Goal: Task Accomplishment & Management: Complete application form

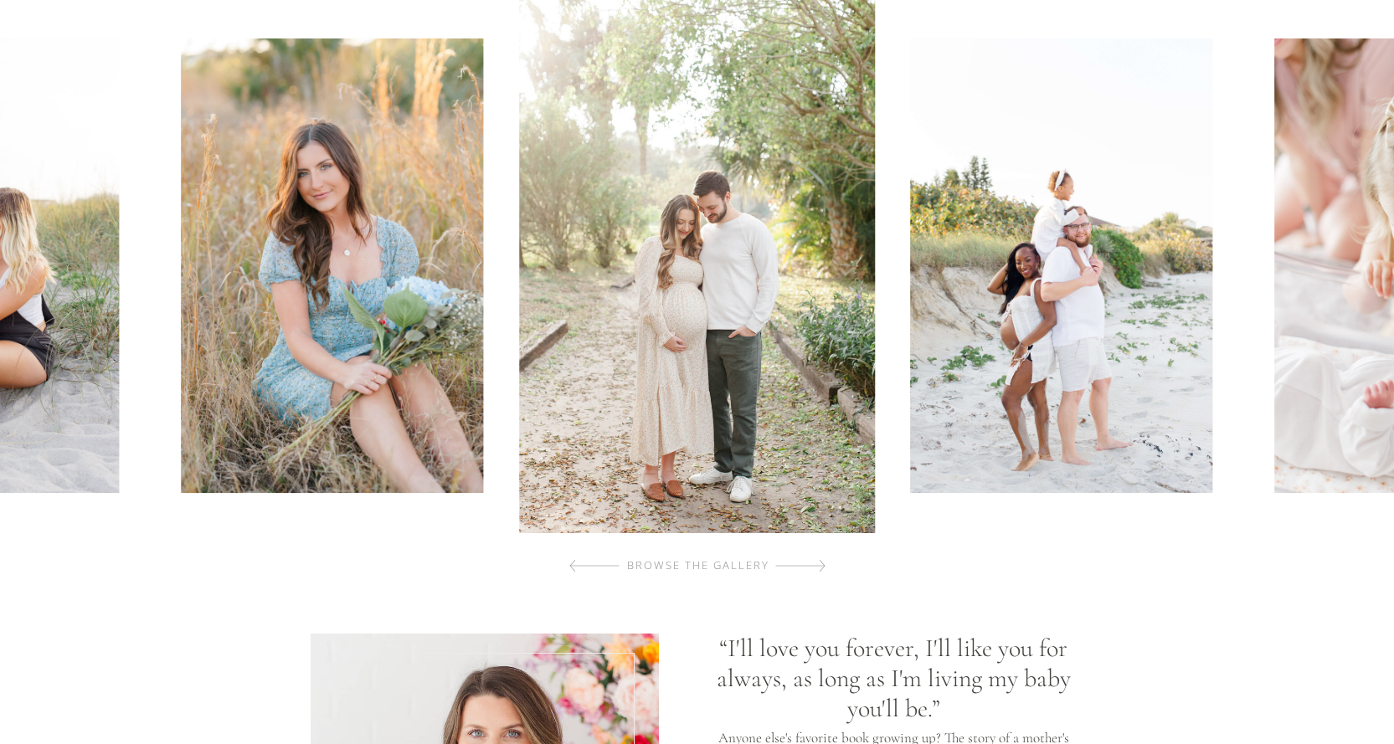
scroll to position [753, 0]
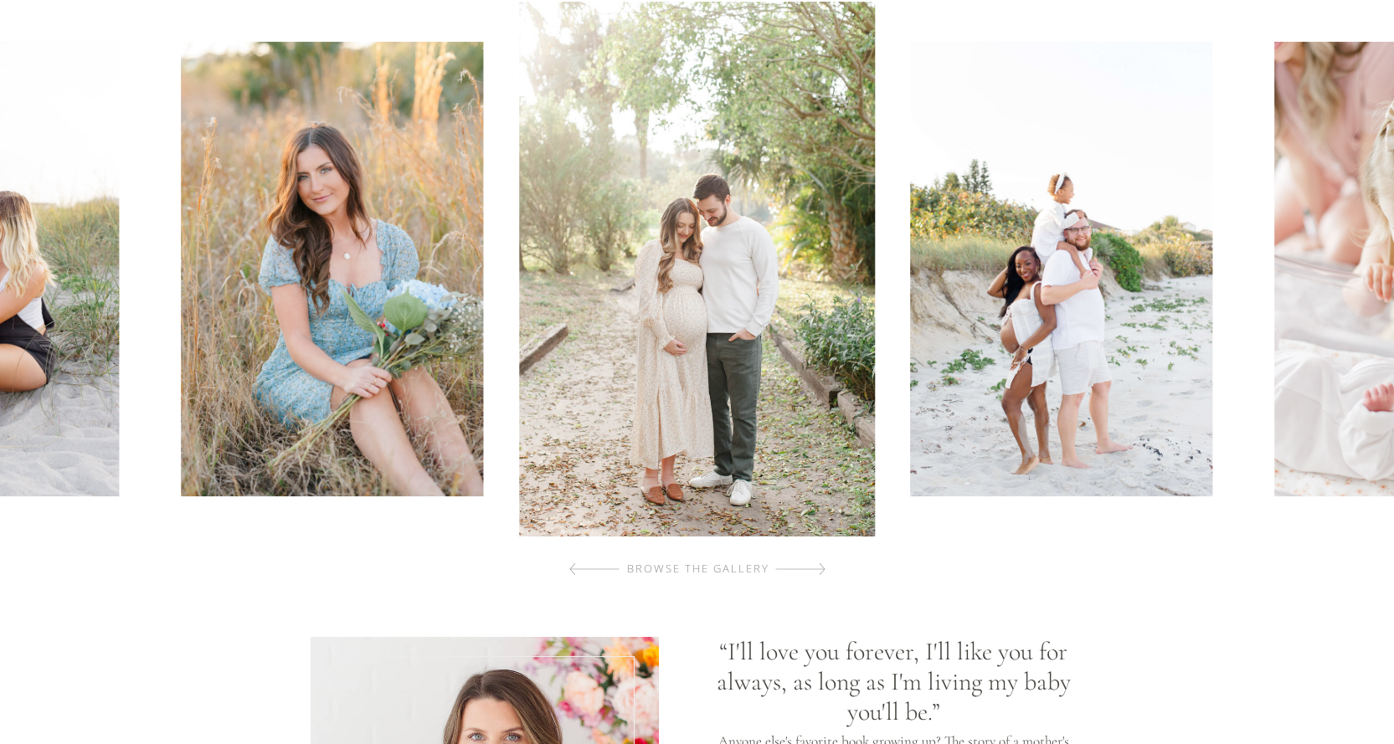
click at [814, 576] on div at bounding box center [800, 568] width 50 height 33
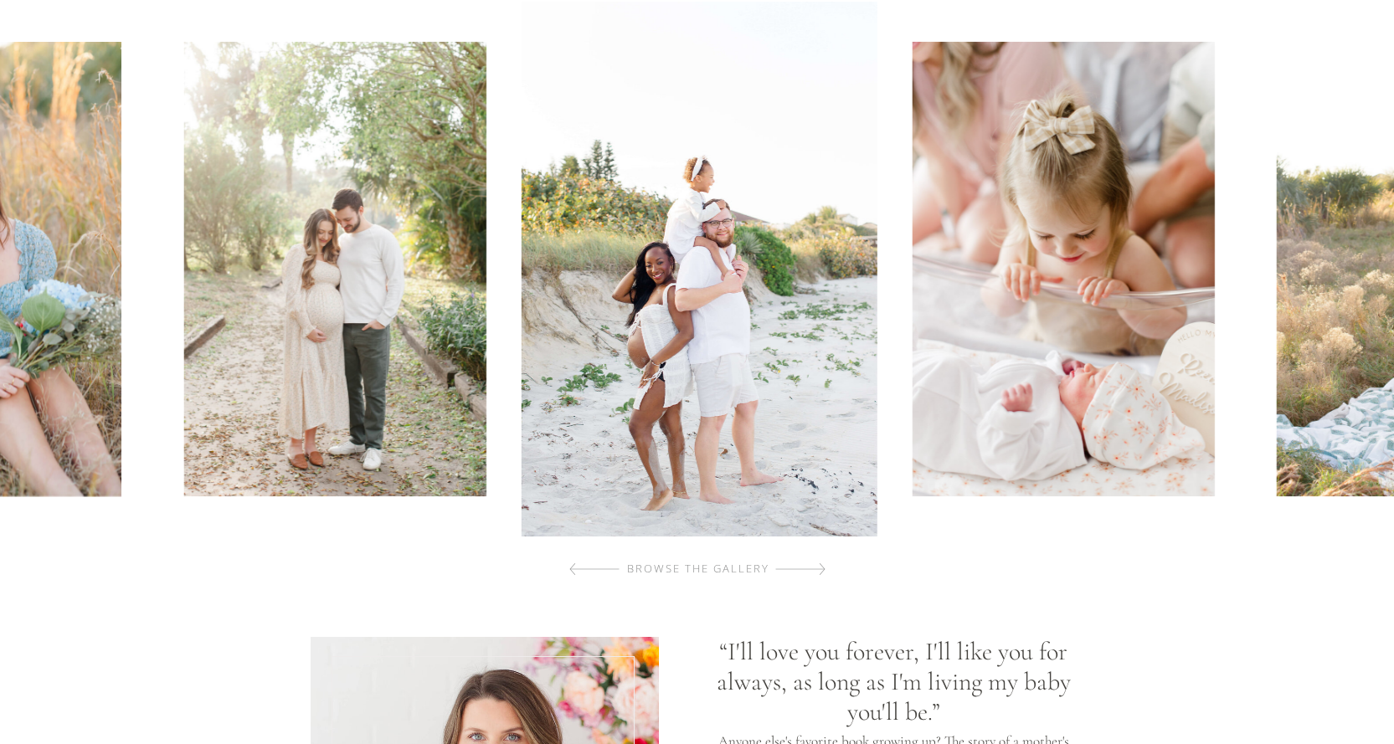
click at [814, 576] on div at bounding box center [800, 568] width 50 height 33
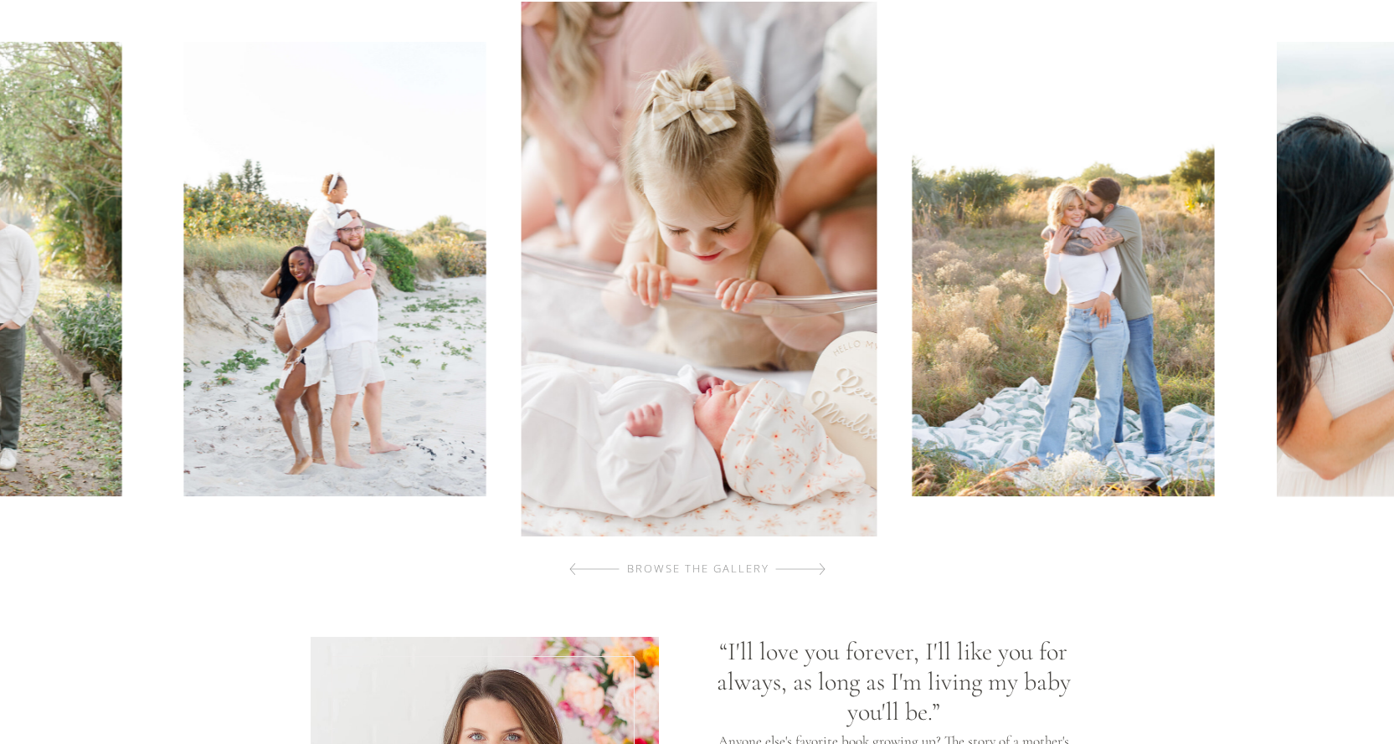
click at [814, 576] on div at bounding box center [800, 568] width 50 height 33
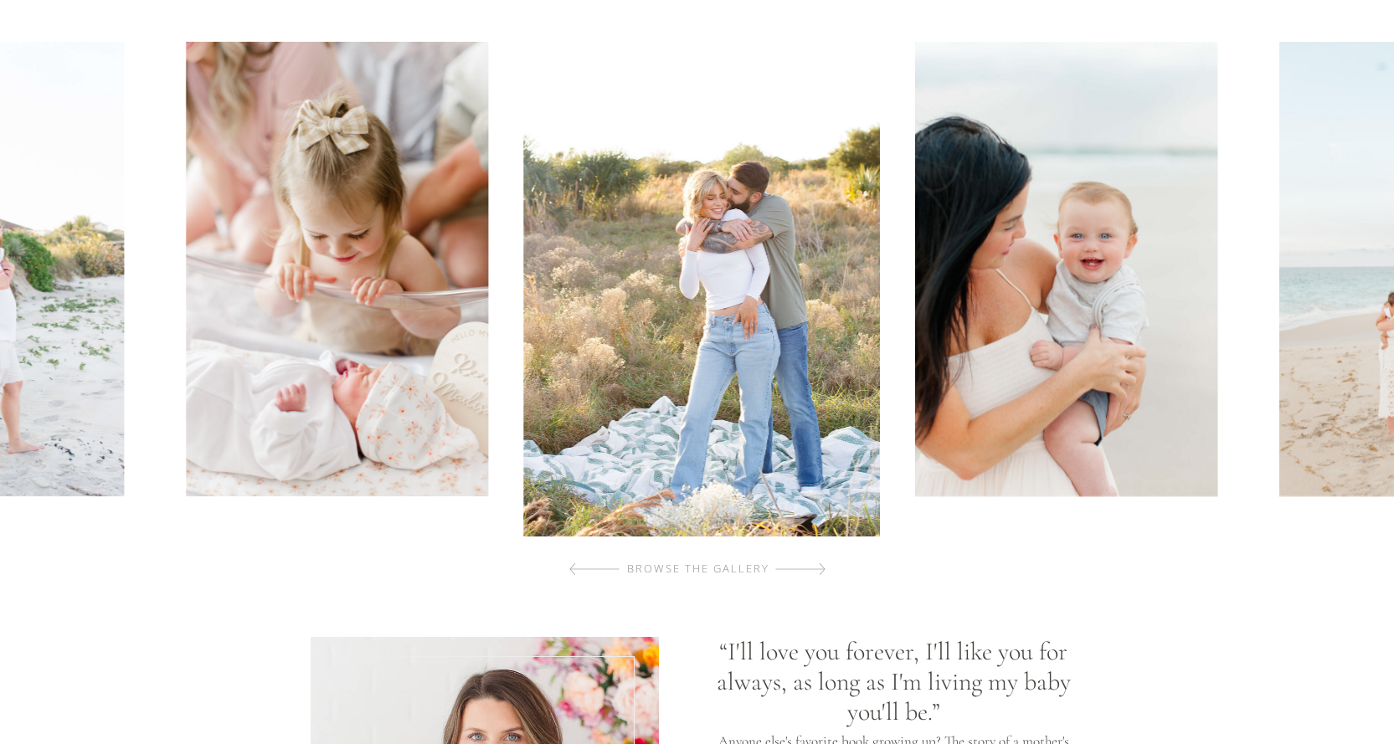
click at [814, 576] on div at bounding box center [800, 568] width 50 height 33
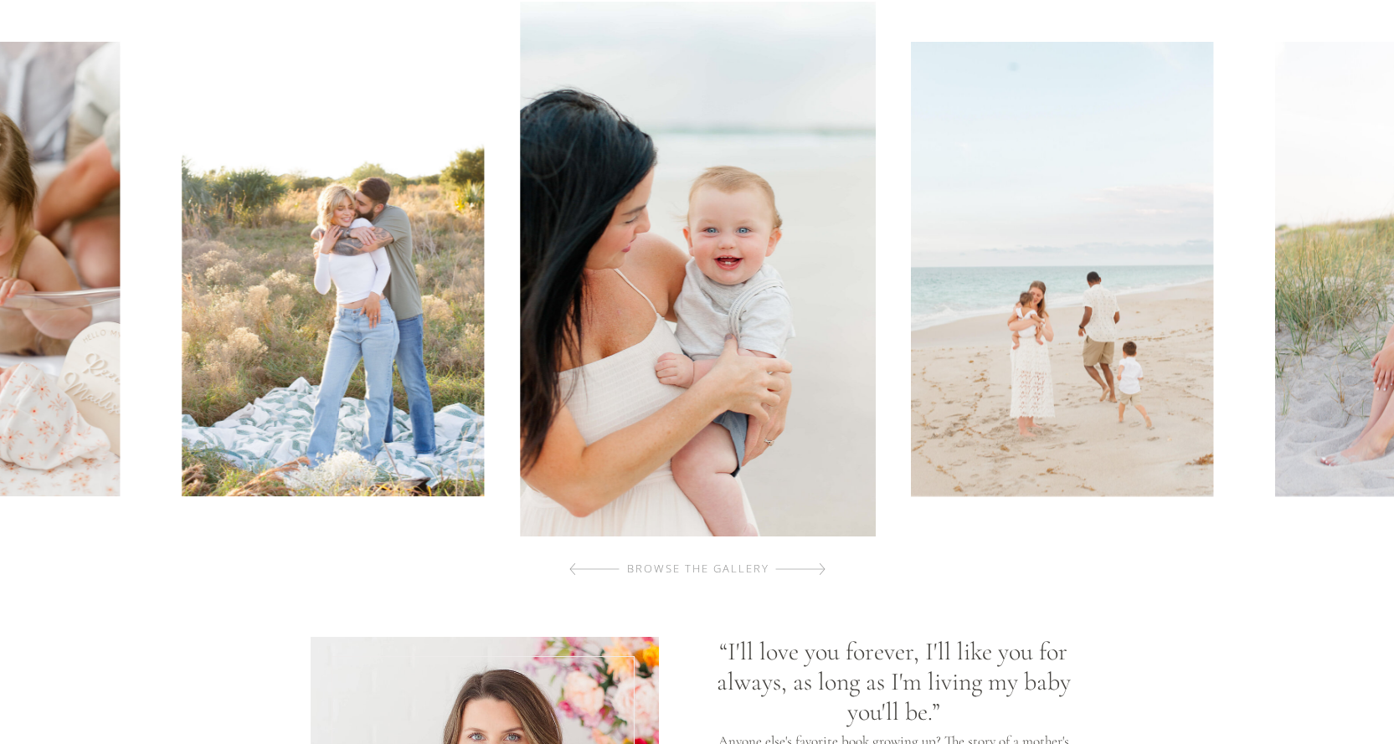
click at [814, 576] on div at bounding box center [800, 568] width 50 height 33
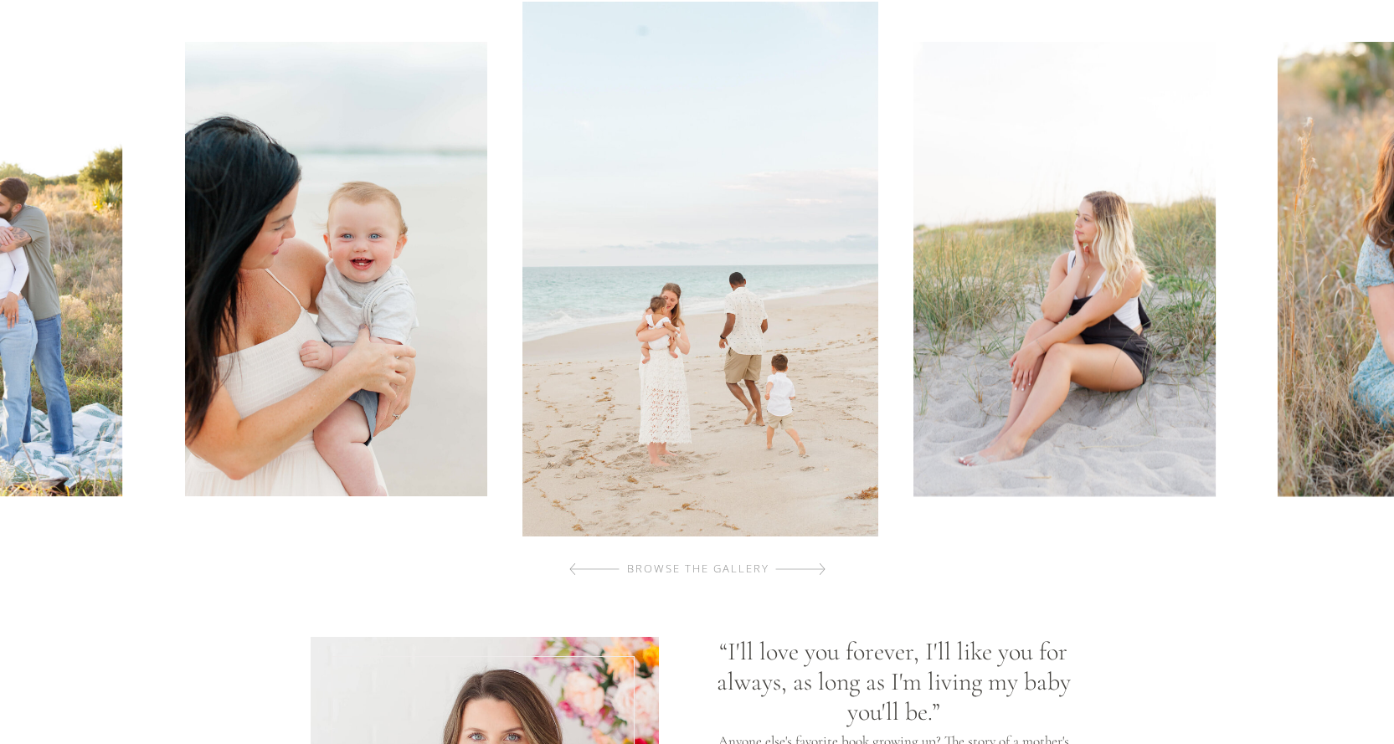
click at [814, 576] on div at bounding box center [800, 568] width 50 height 33
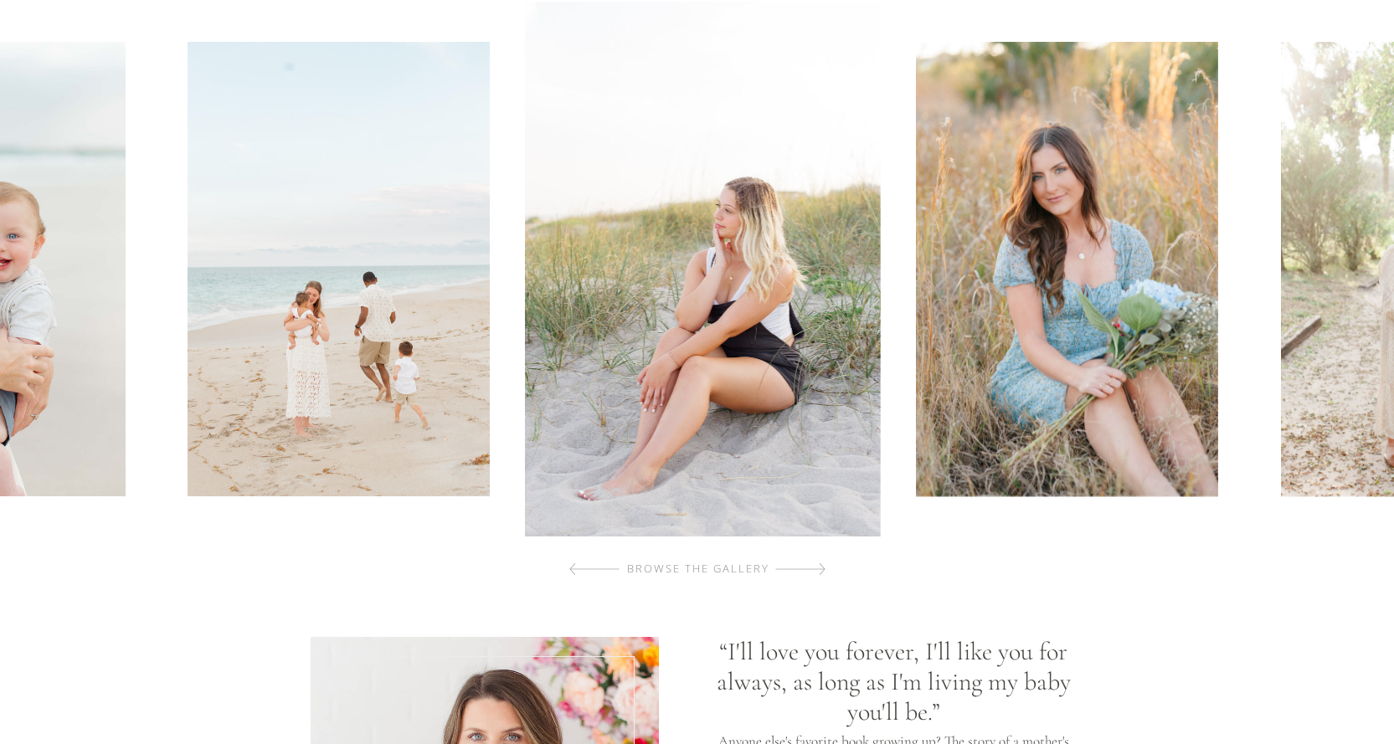
click at [814, 576] on div at bounding box center [800, 568] width 50 height 33
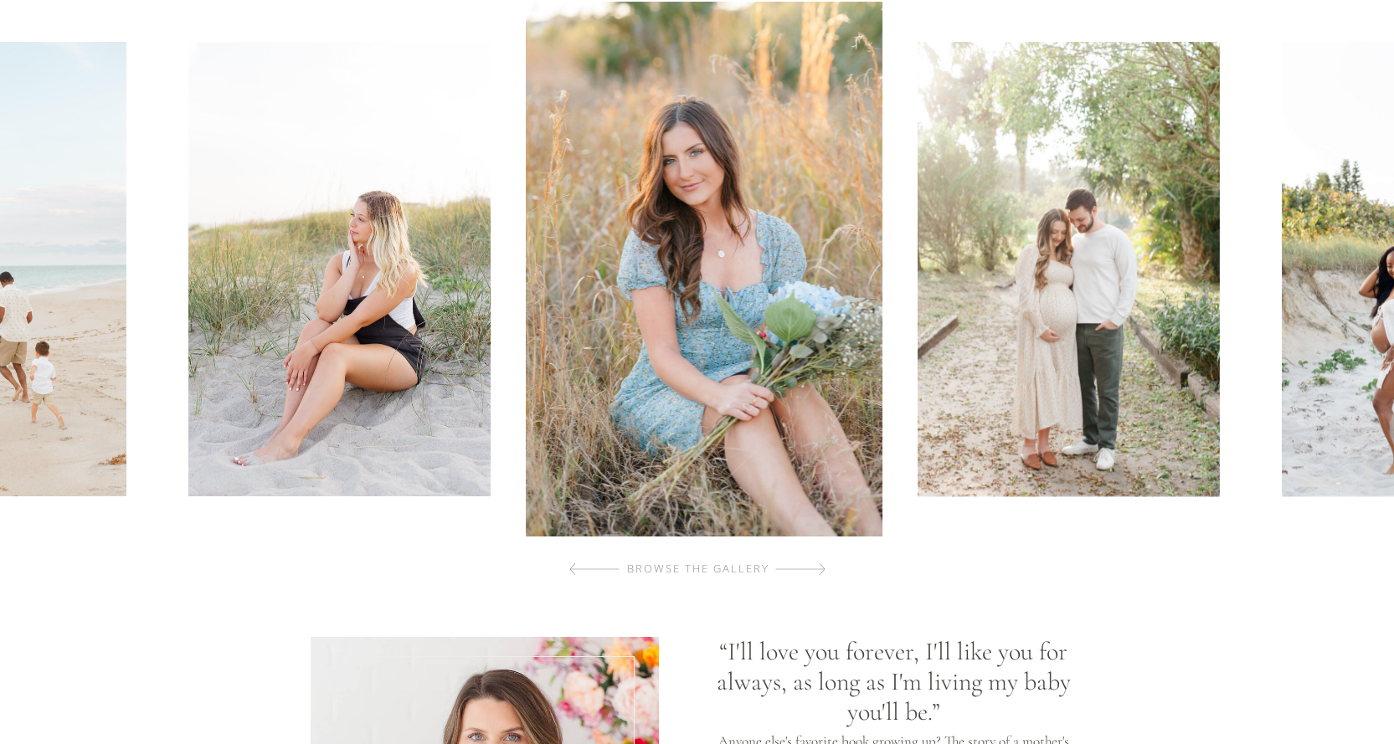
click at [814, 576] on div at bounding box center [800, 568] width 50 height 33
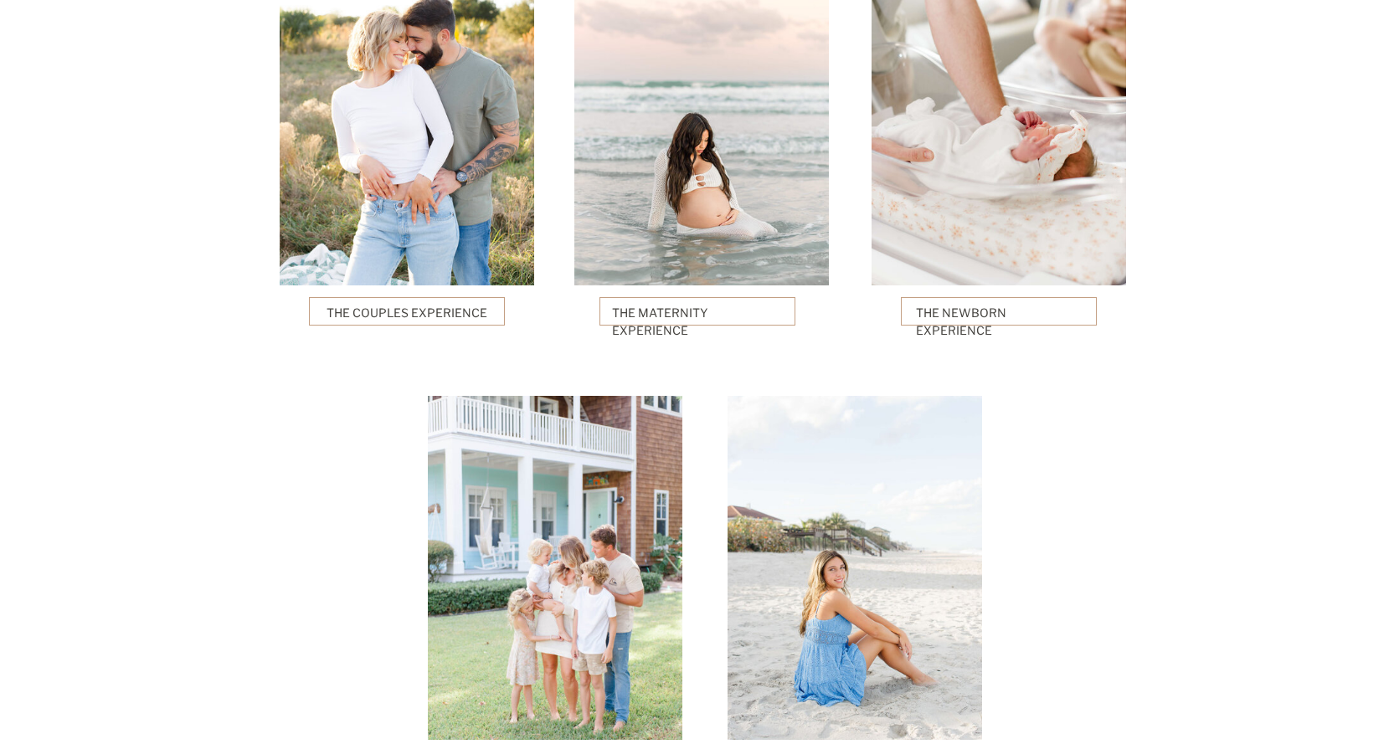
scroll to position [4185, 0]
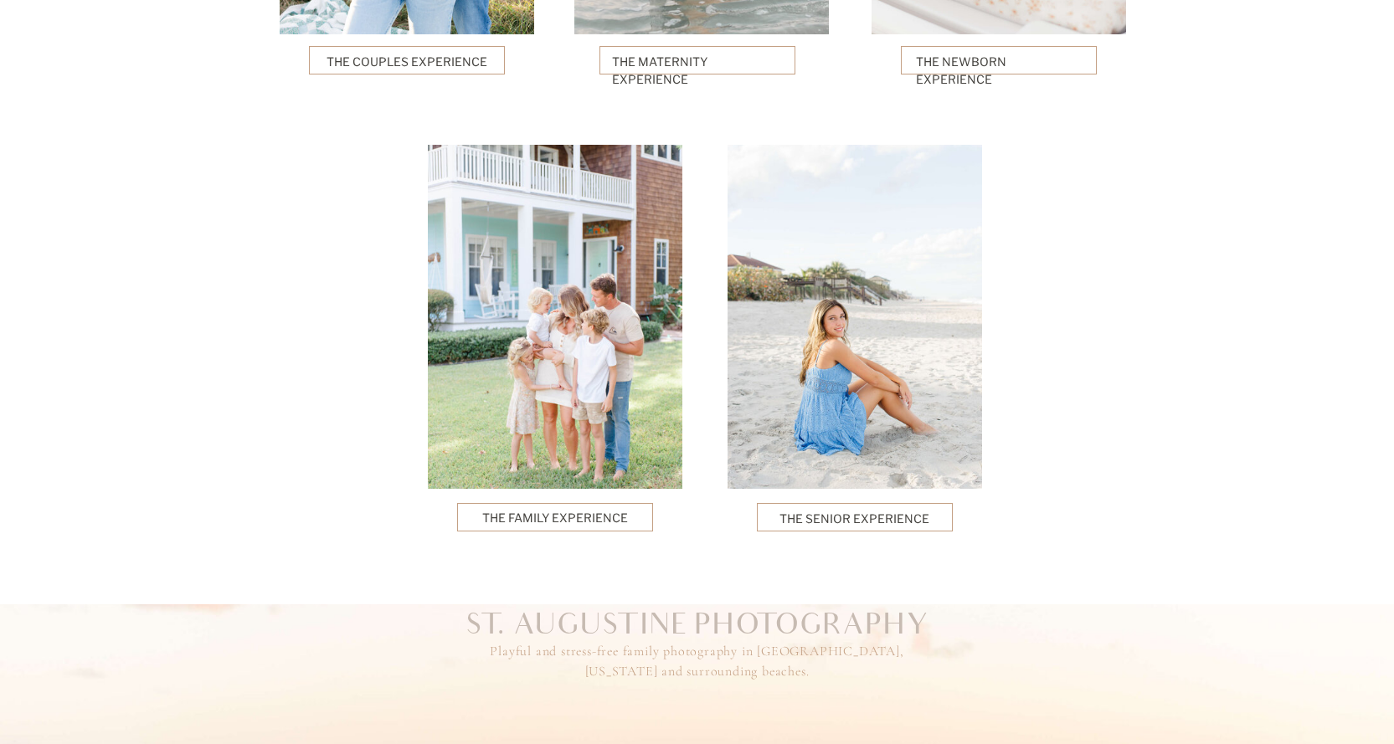
click at [588, 511] on p "The Family Experience" at bounding box center [555, 518] width 146 height 18
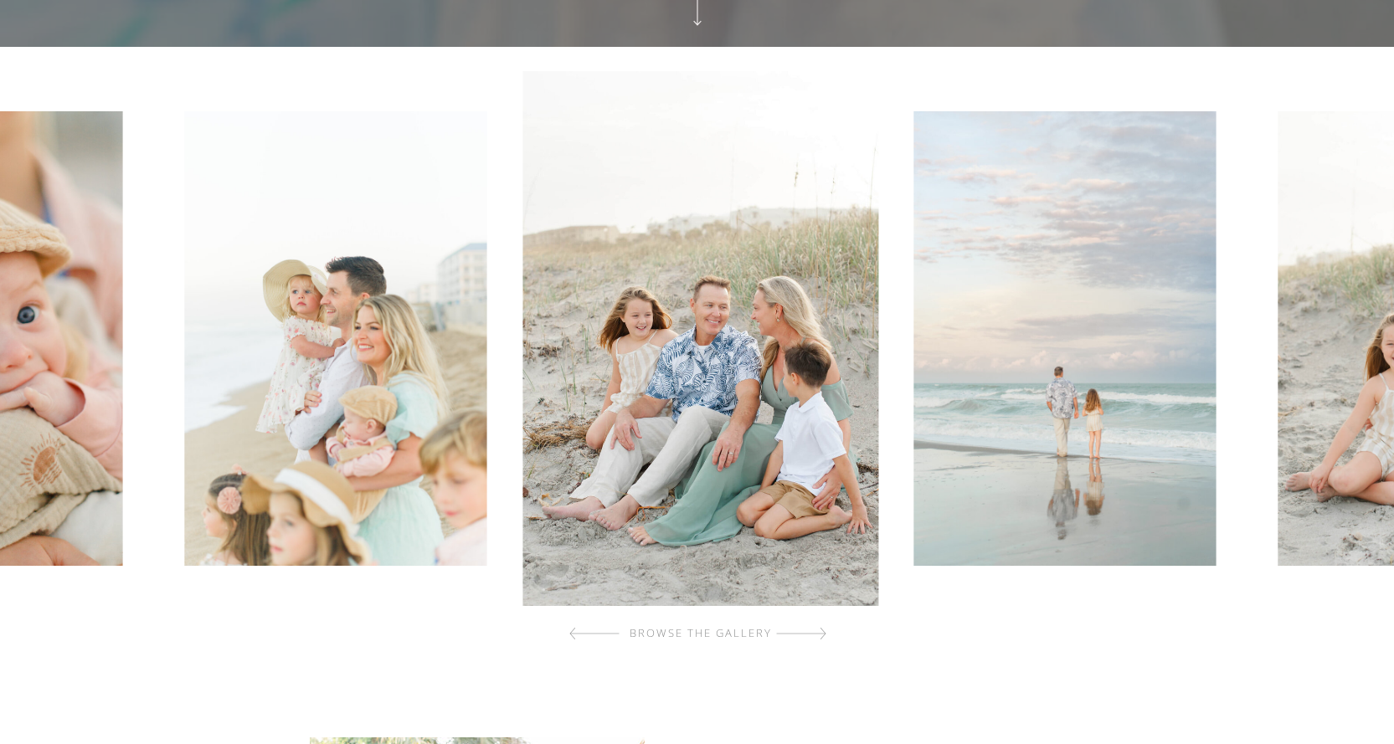
scroll to position [670, 0]
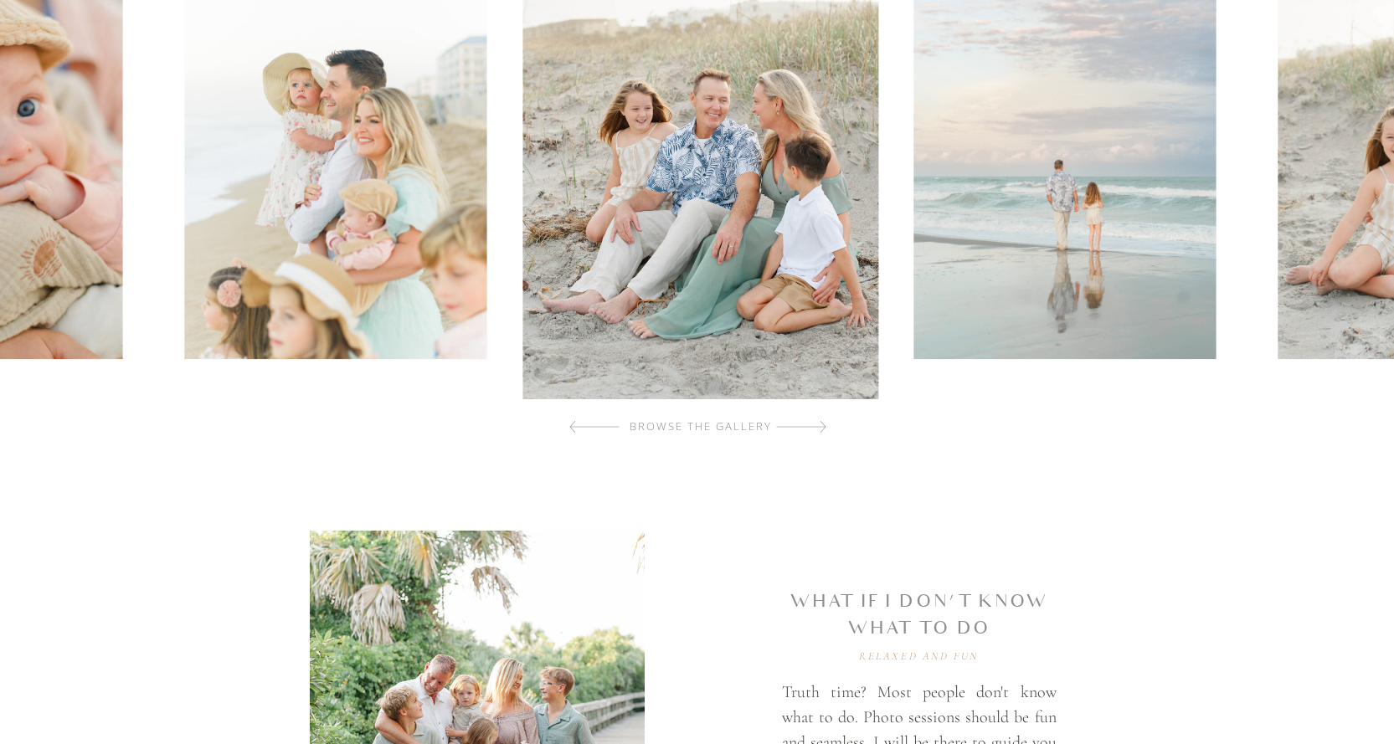
click at [789, 431] on div "browse the gallery" at bounding box center [701, 426] width 200 height 17
click at [798, 425] on div "browse the gallery" at bounding box center [701, 426] width 200 height 17
click at [822, 432] on div at bounding box center [801, 426] width 50 height 33
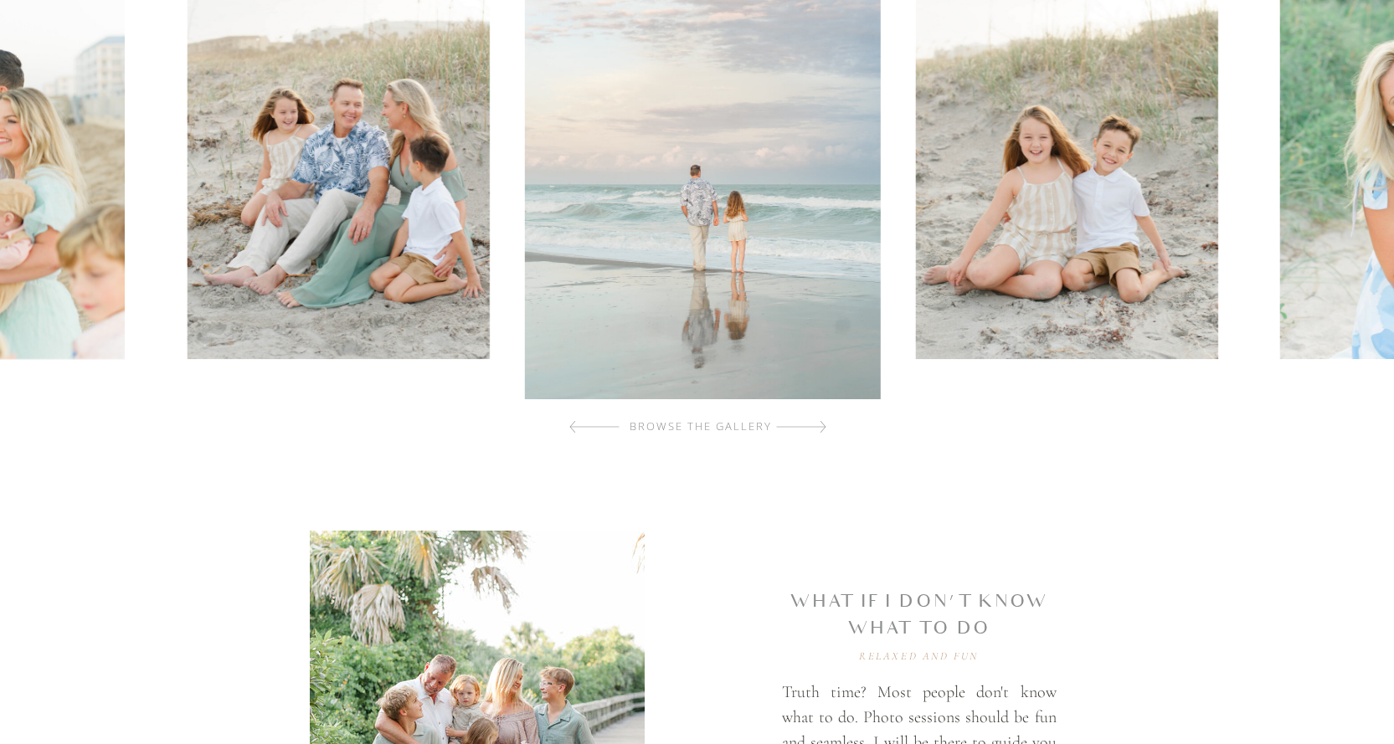
click at [822, 432] on div at bounding box center [801, 426] width 50 height 33
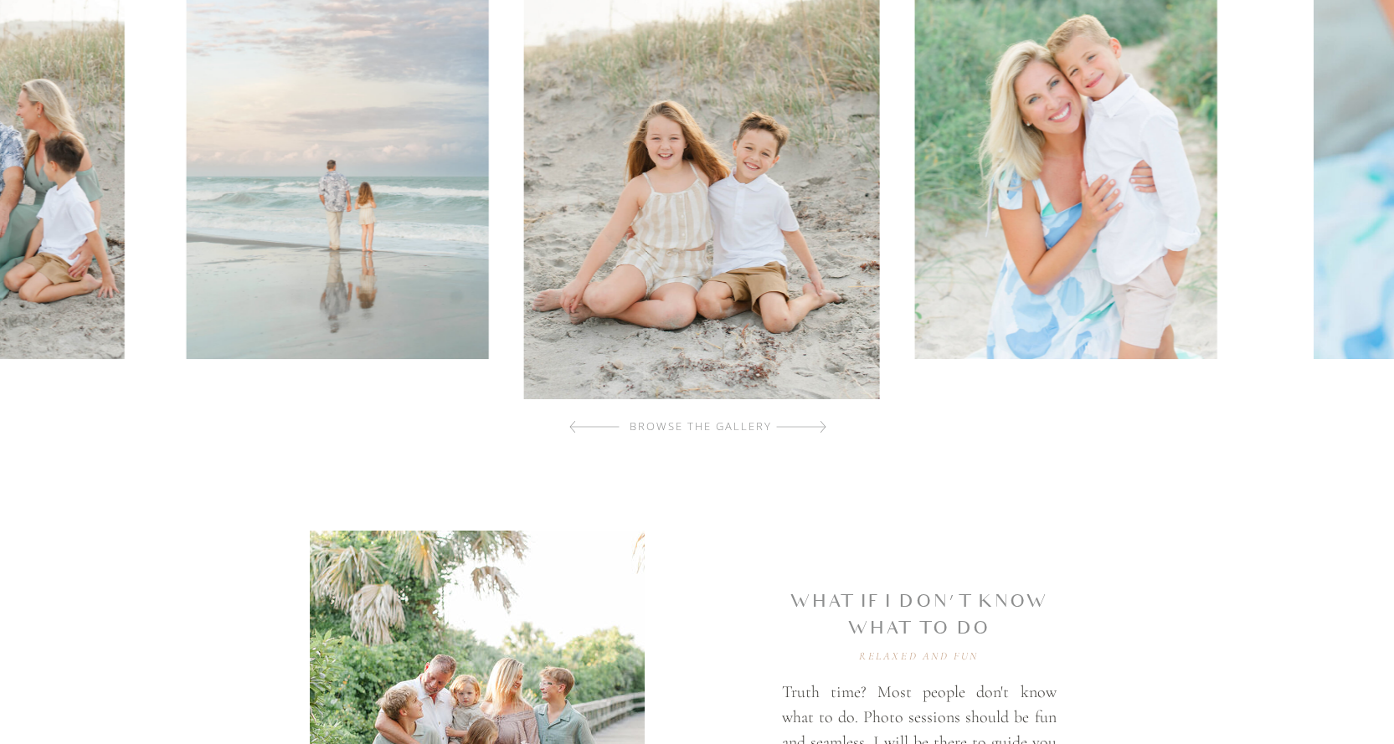
click at [822, 432] on div at bounding box center [801, 426] width 50 height 33
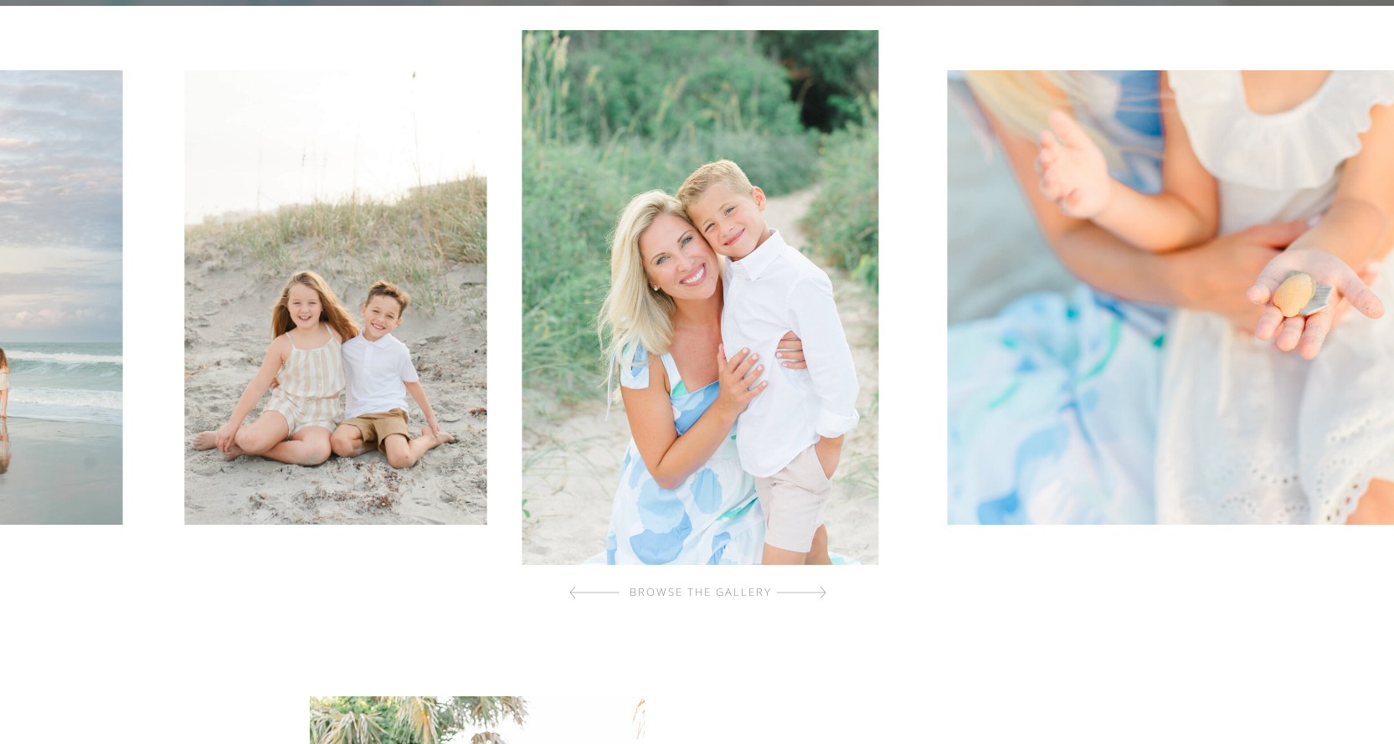
scroll to position [502, 0]
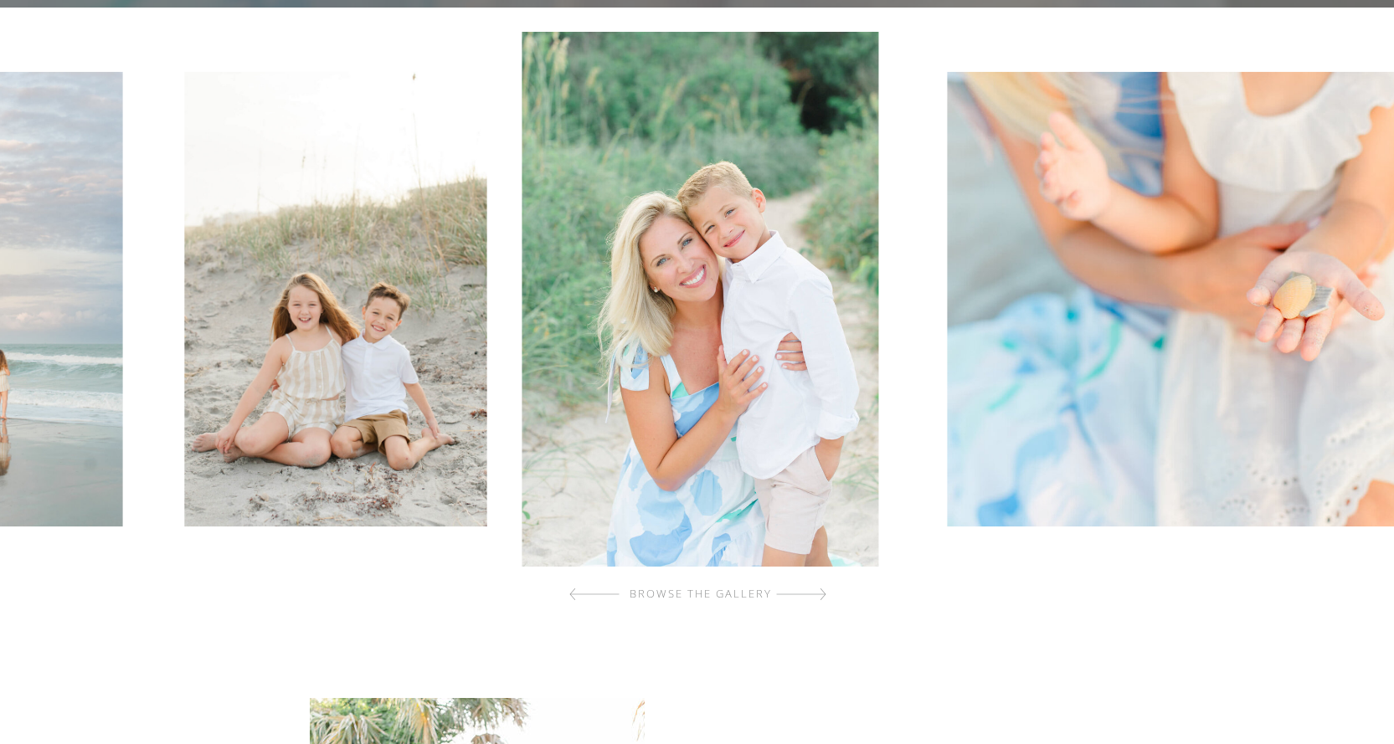
click at [814, 598] on div at bounding box center [801, 594] width 50 height 33
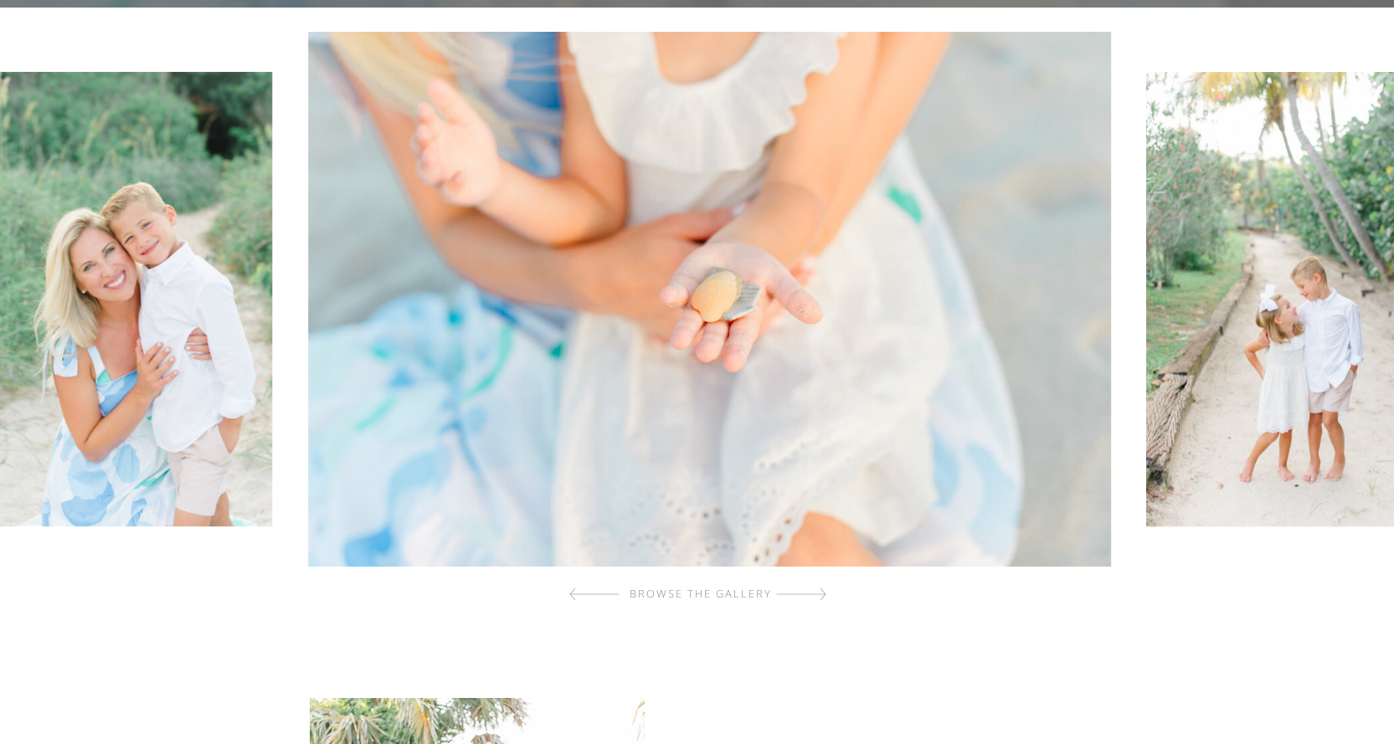
click at [814, 598] on div at bounding box center [801, 594] width 50 height 33
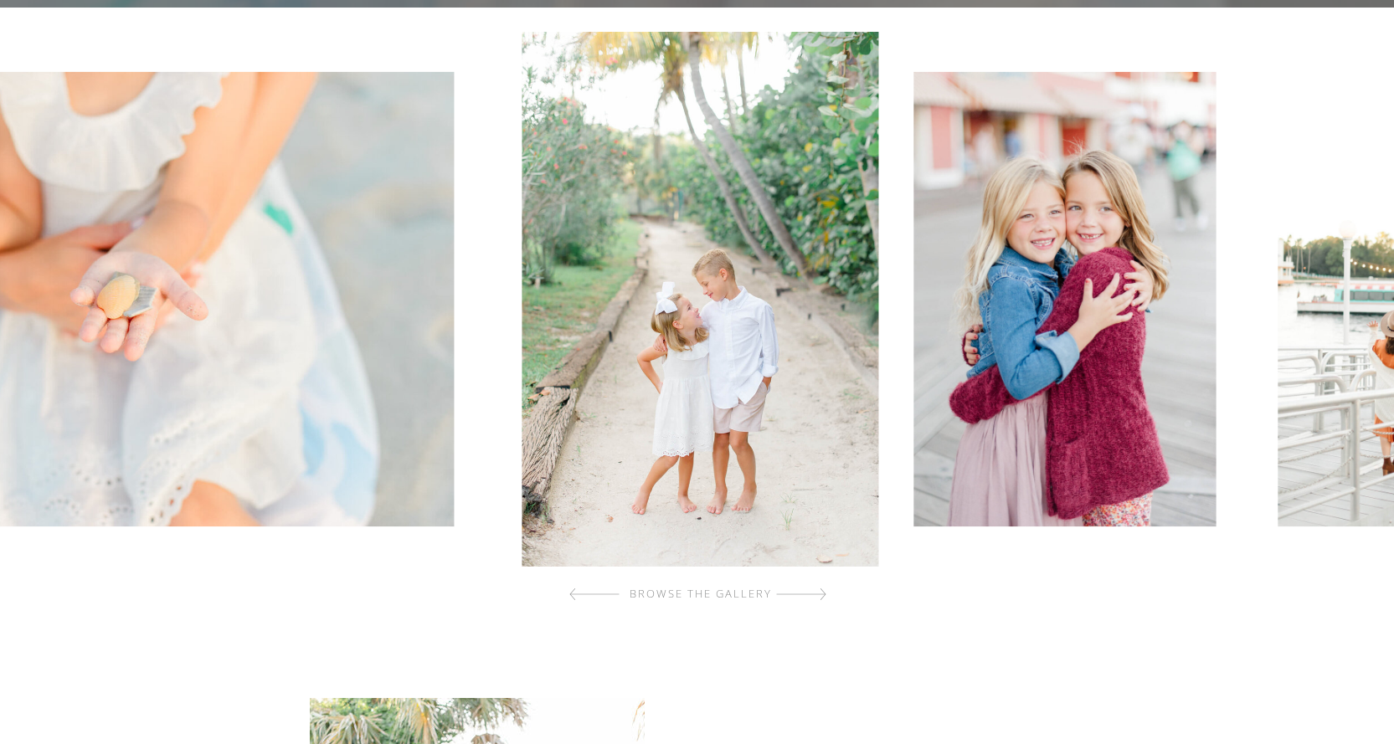
click at [814, 598] on div at bounding box center [801, 594] width 50 height 33
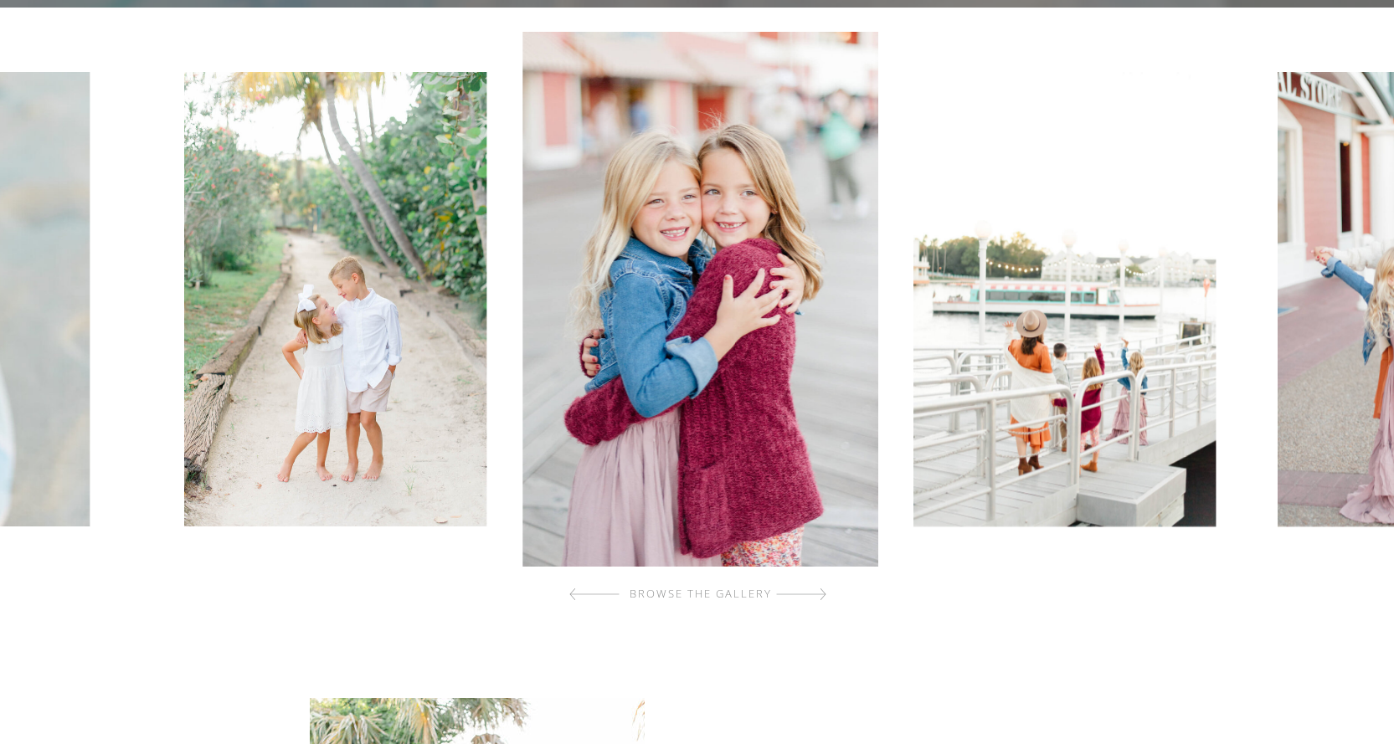
click at [814, 598] on div at bounding box center [801, 594] width 50 height 33
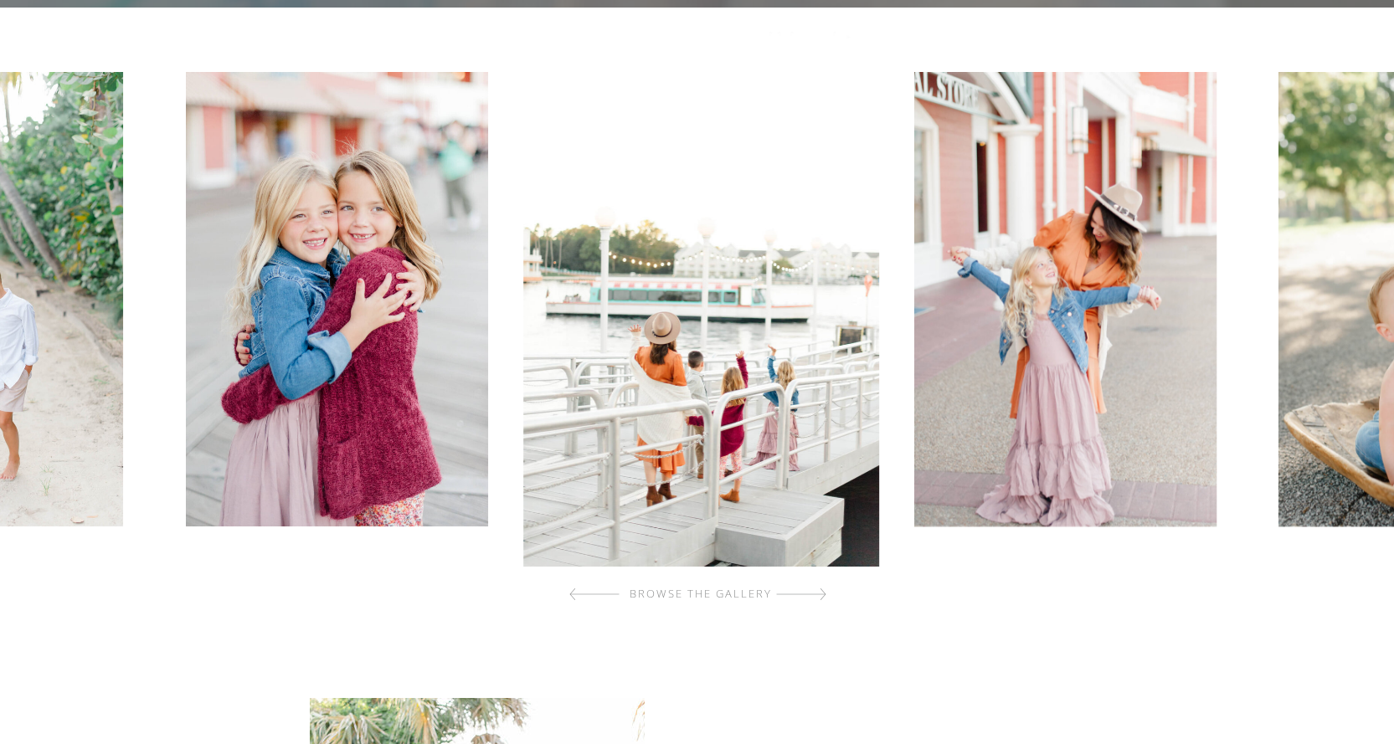
click at [814, 598] on div at bounding box center [801, 594] width 50 height 33
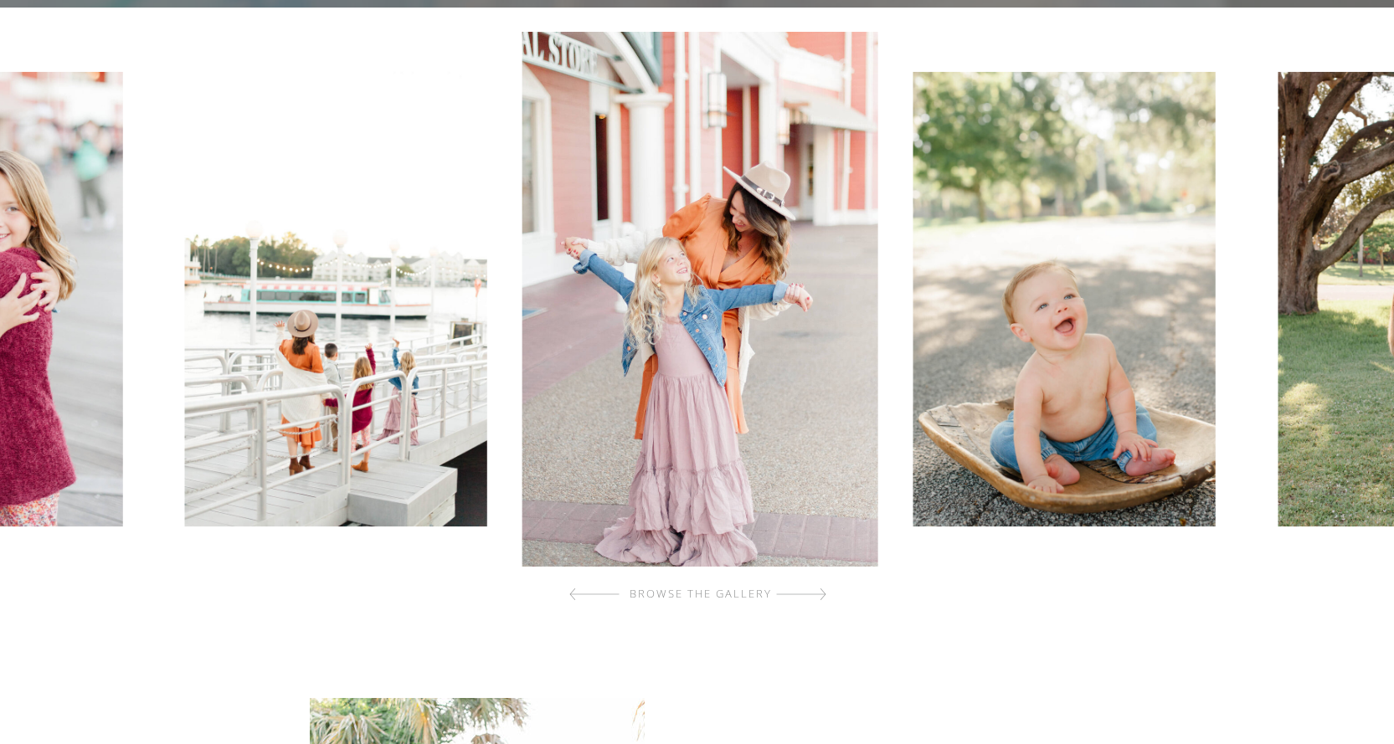
click at [814, 598] on div at bounding box center [801, 594] width 50 height 33
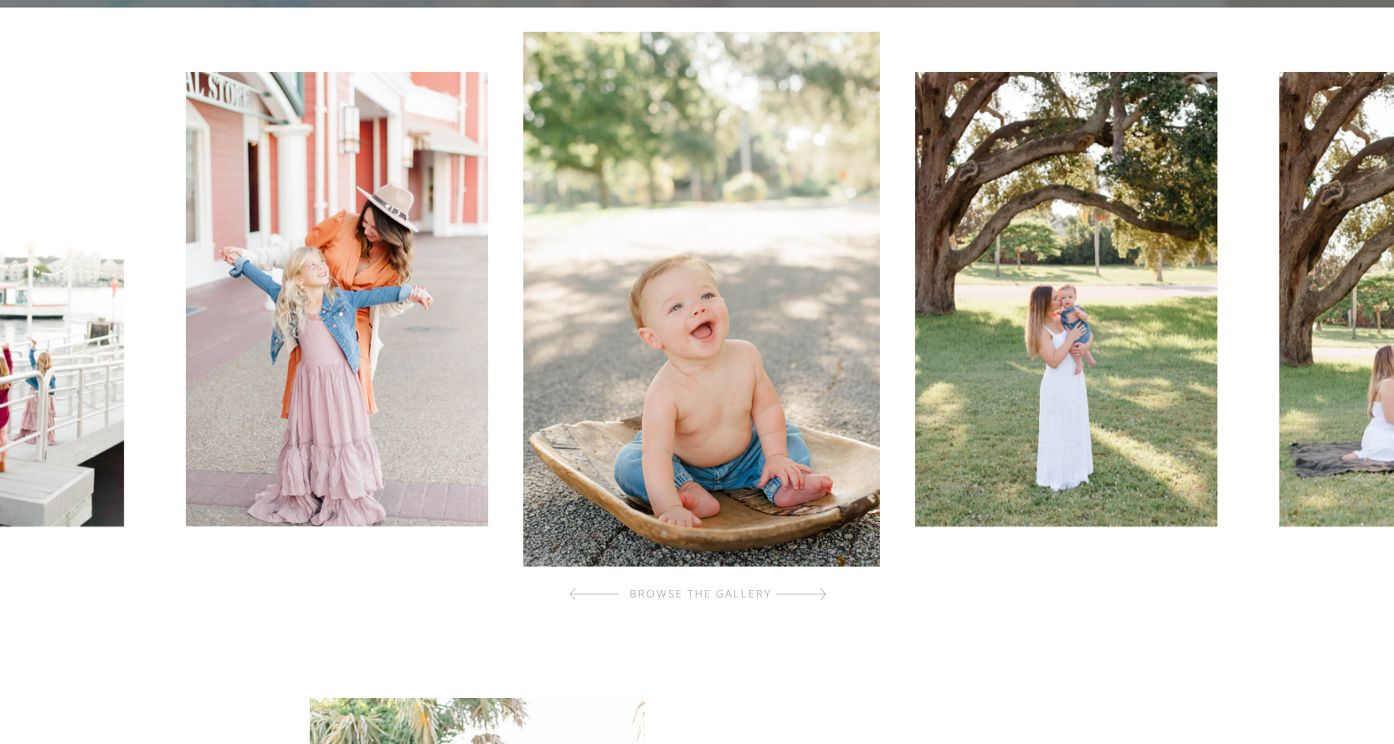
click at [814, 598] on div at bounding box center [801, 594] width 50 height 33
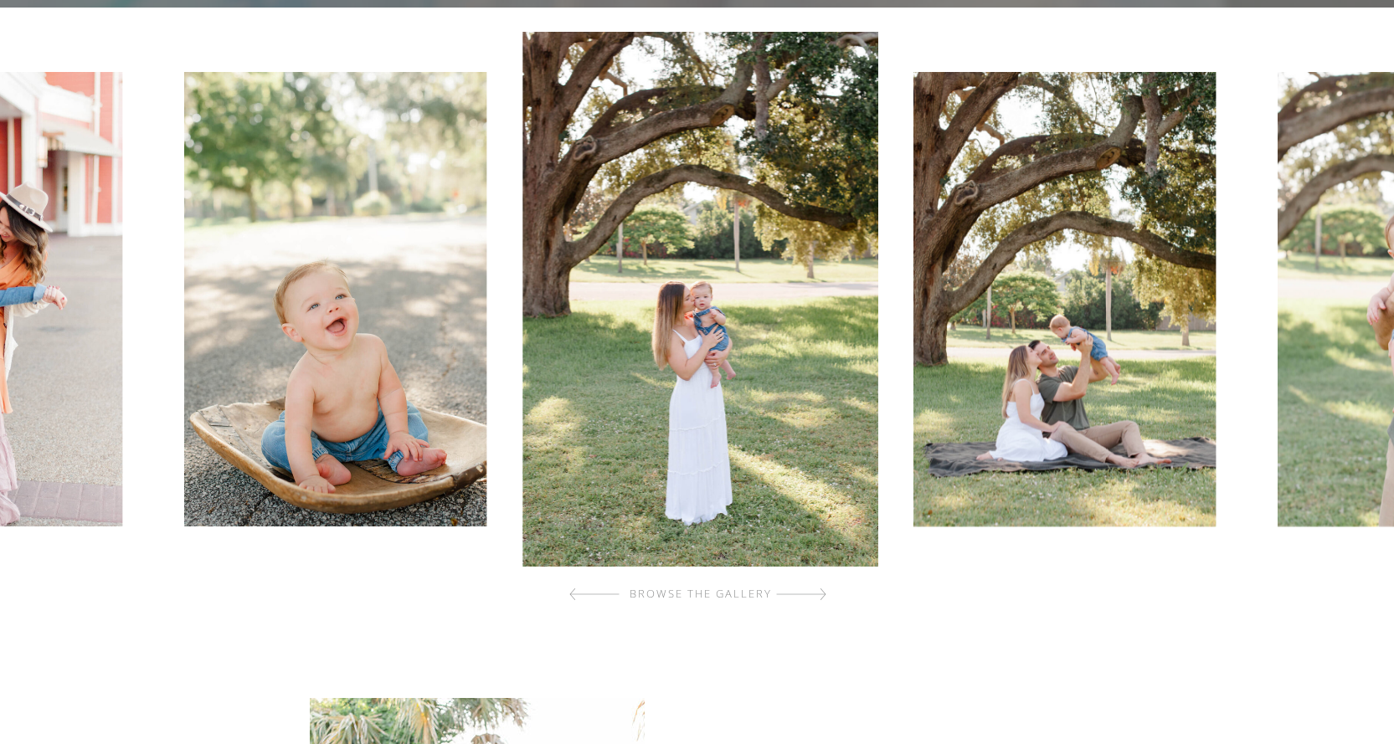
click at [814, 598] on div at bounding box center [801, 594] width 50 height 33
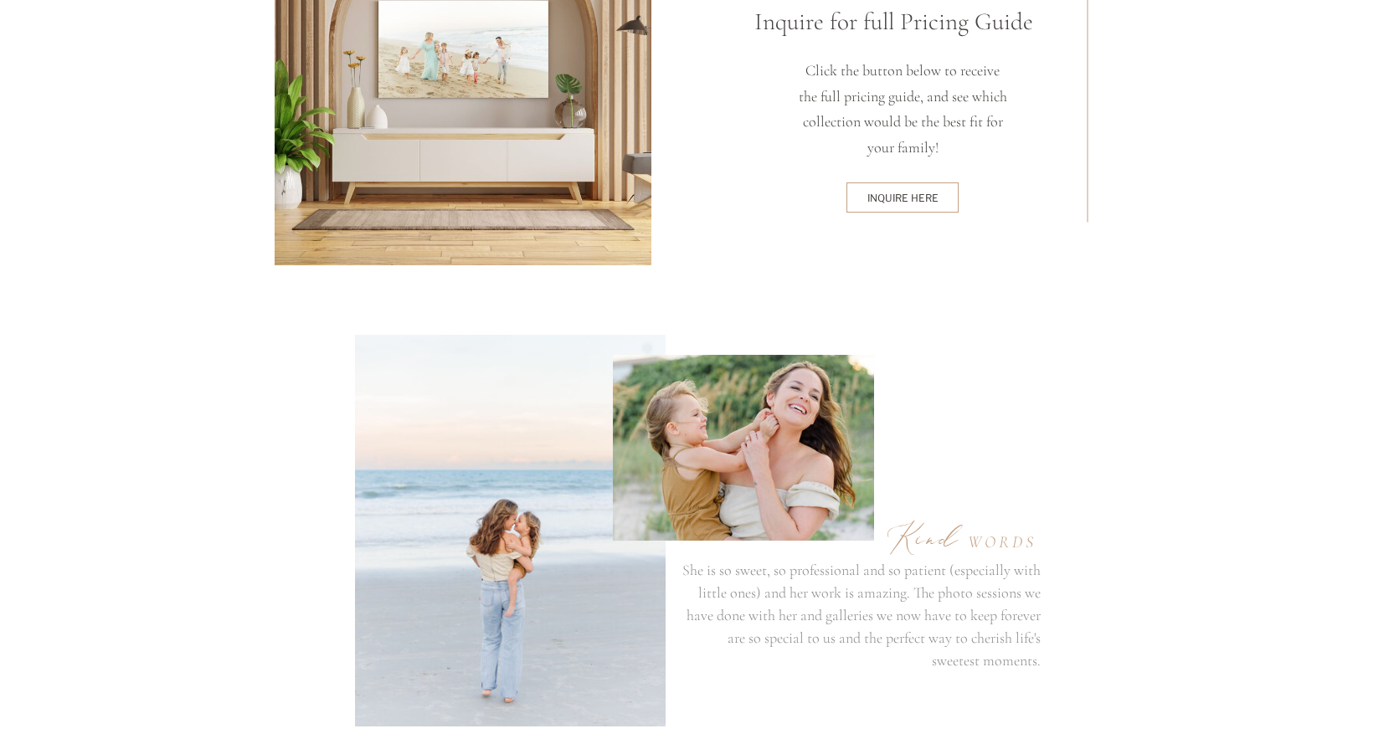
scroll to position [4269, 0]
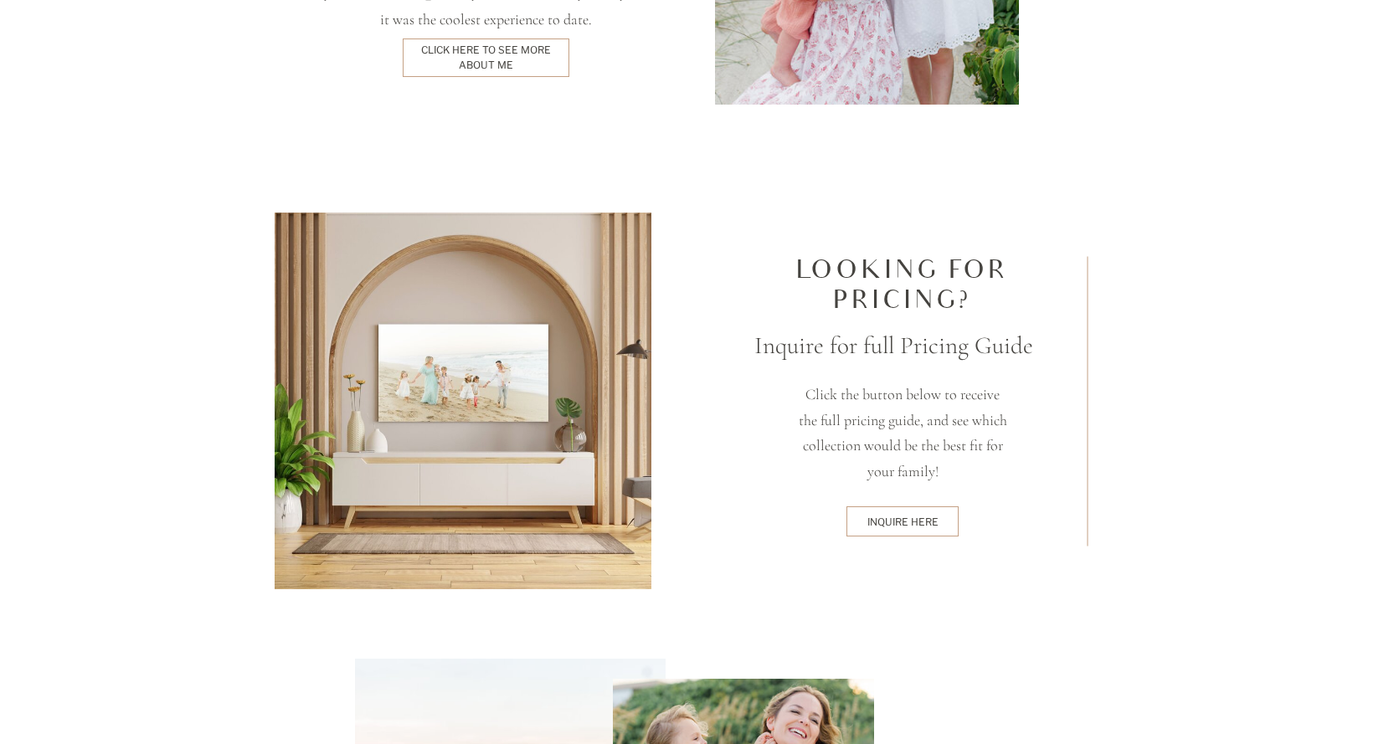
click at [913, 525] on div "inquire here" at bounding box center [903, 521] width 106 height 13
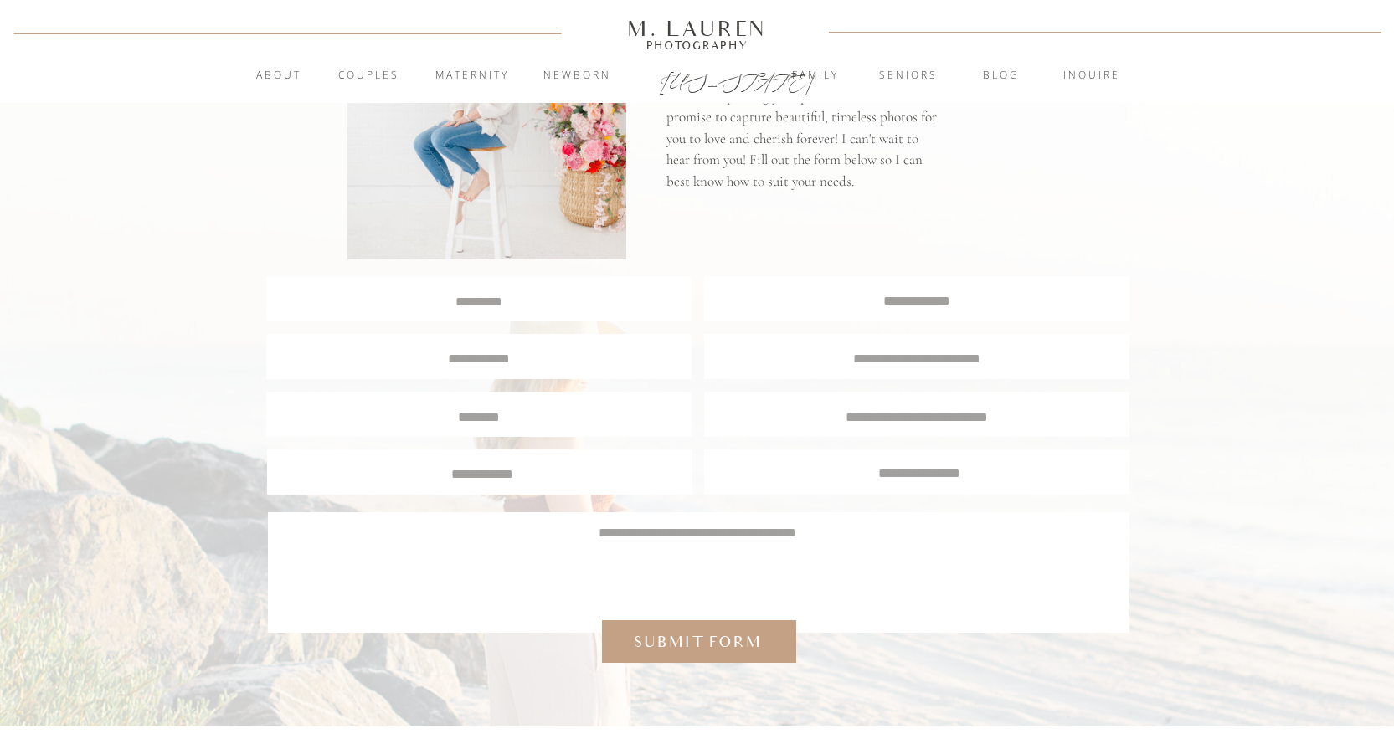
scroll to position [167, 0]
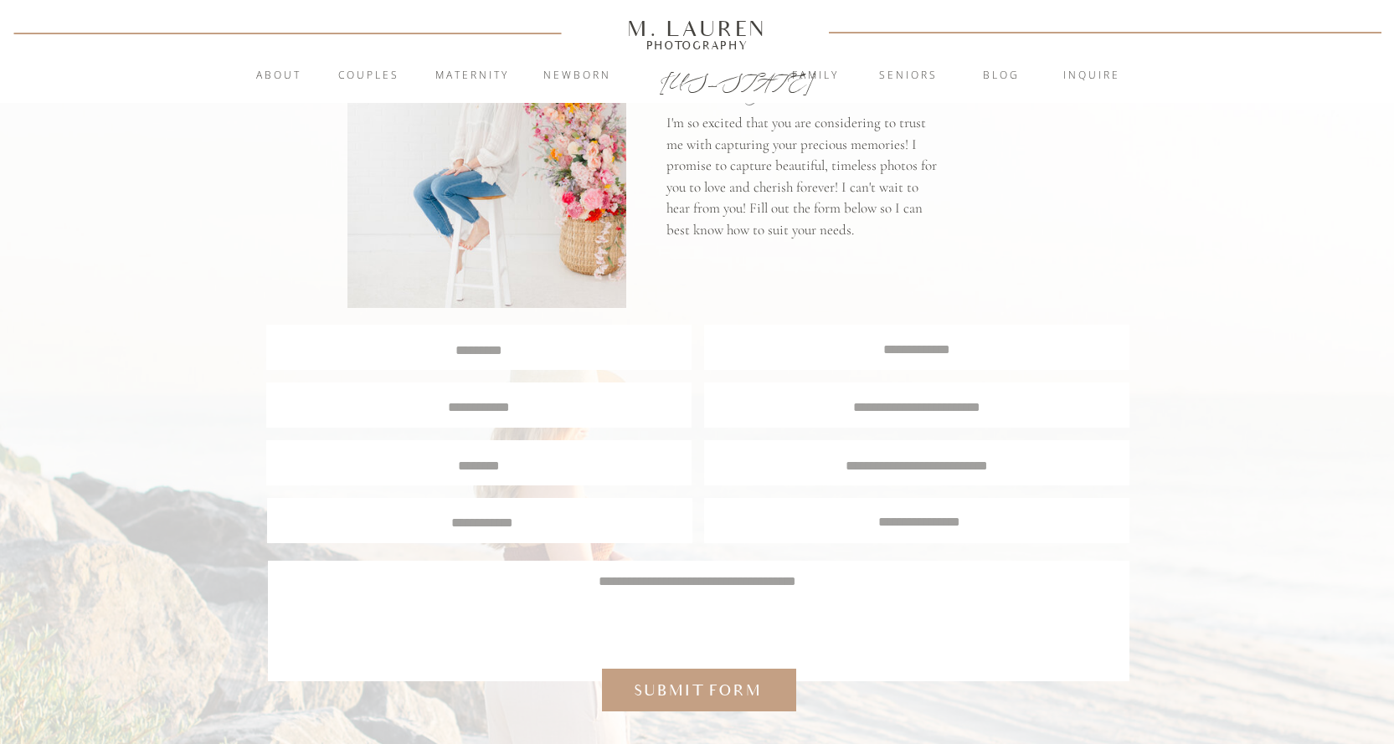
click at [915, 529] on div at bounding box center [916, 520] width 425 height 45
click at [519, 342] on textarea at bounding box center [479, 349] width 423 height 16
type textarea "**********"
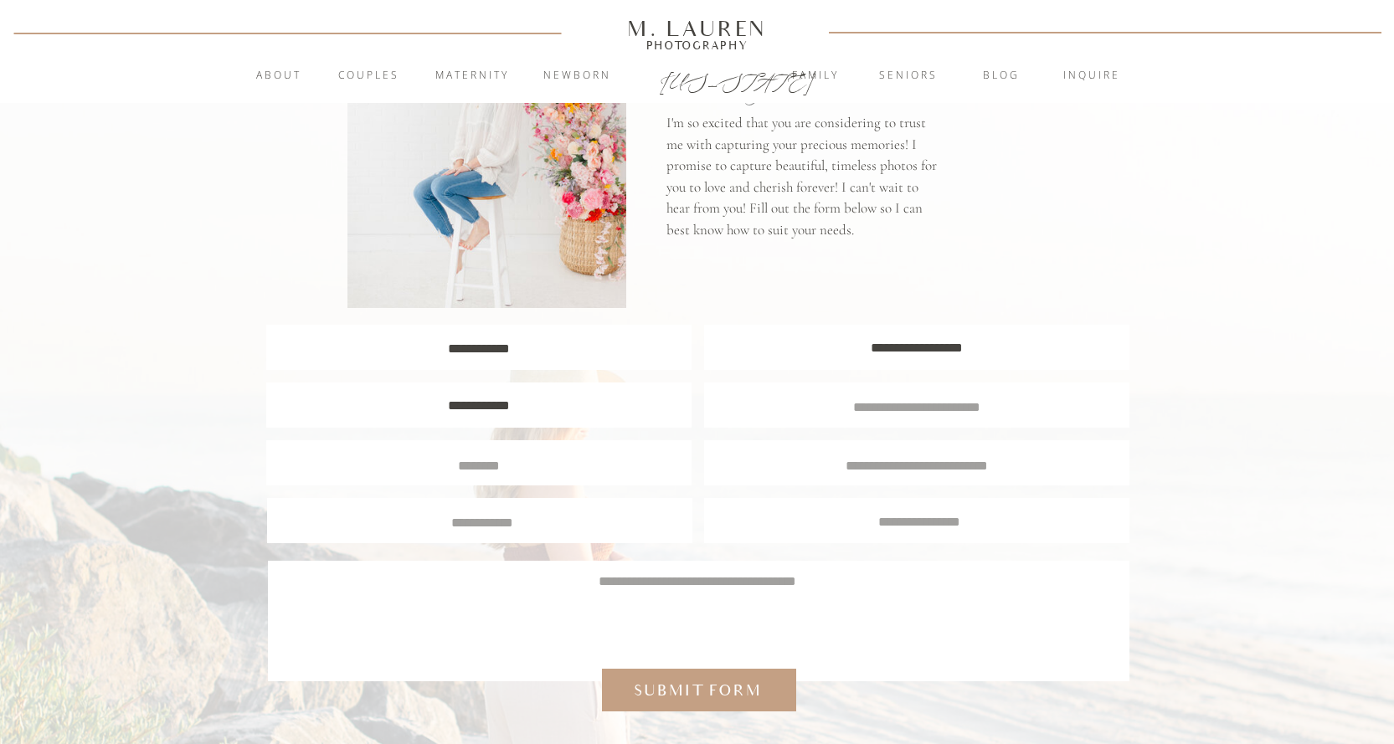
type textarea "**********"
click at [516, 470] on textarea at bounding box center [479, 463] width 399 height 15
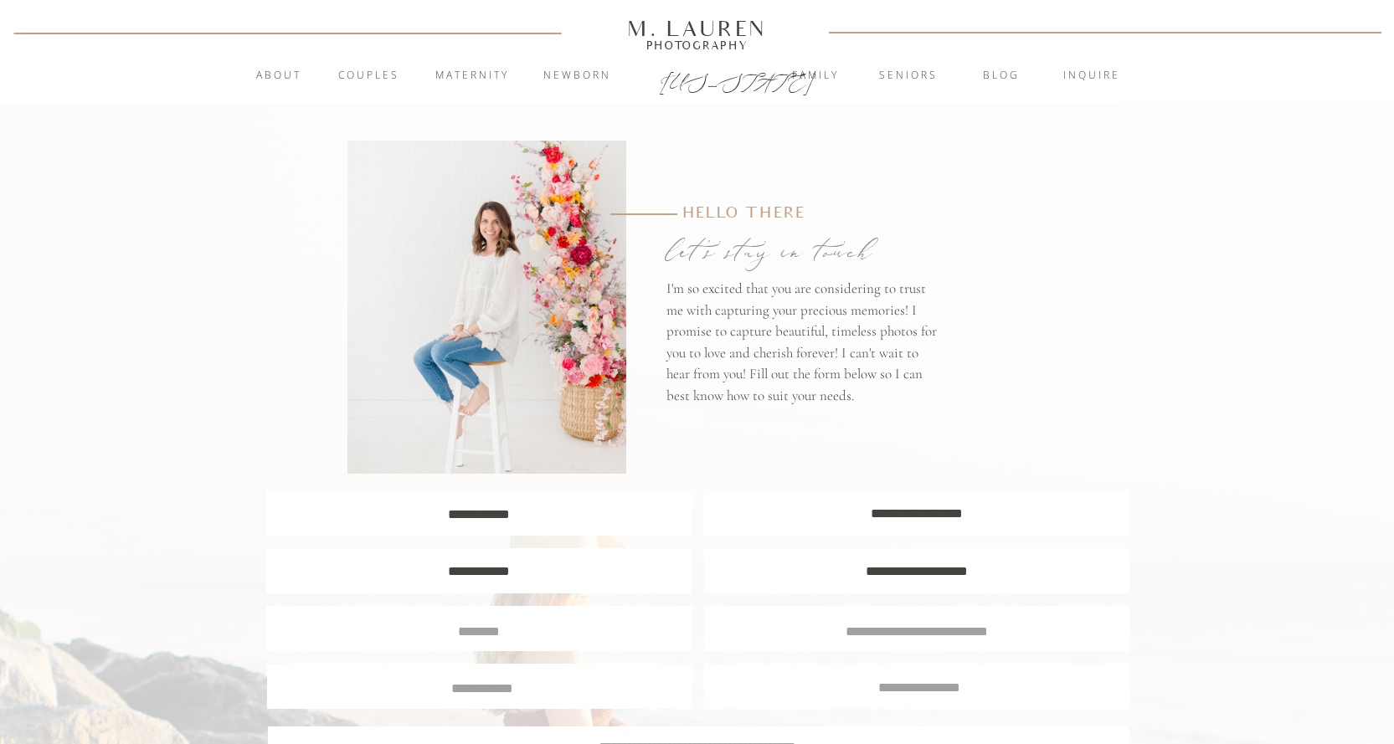
scroll to position [0, 0]
click at [605, 637] on textarea at bounding box center [479, 631] width 399 height 15
type textarea "**********"
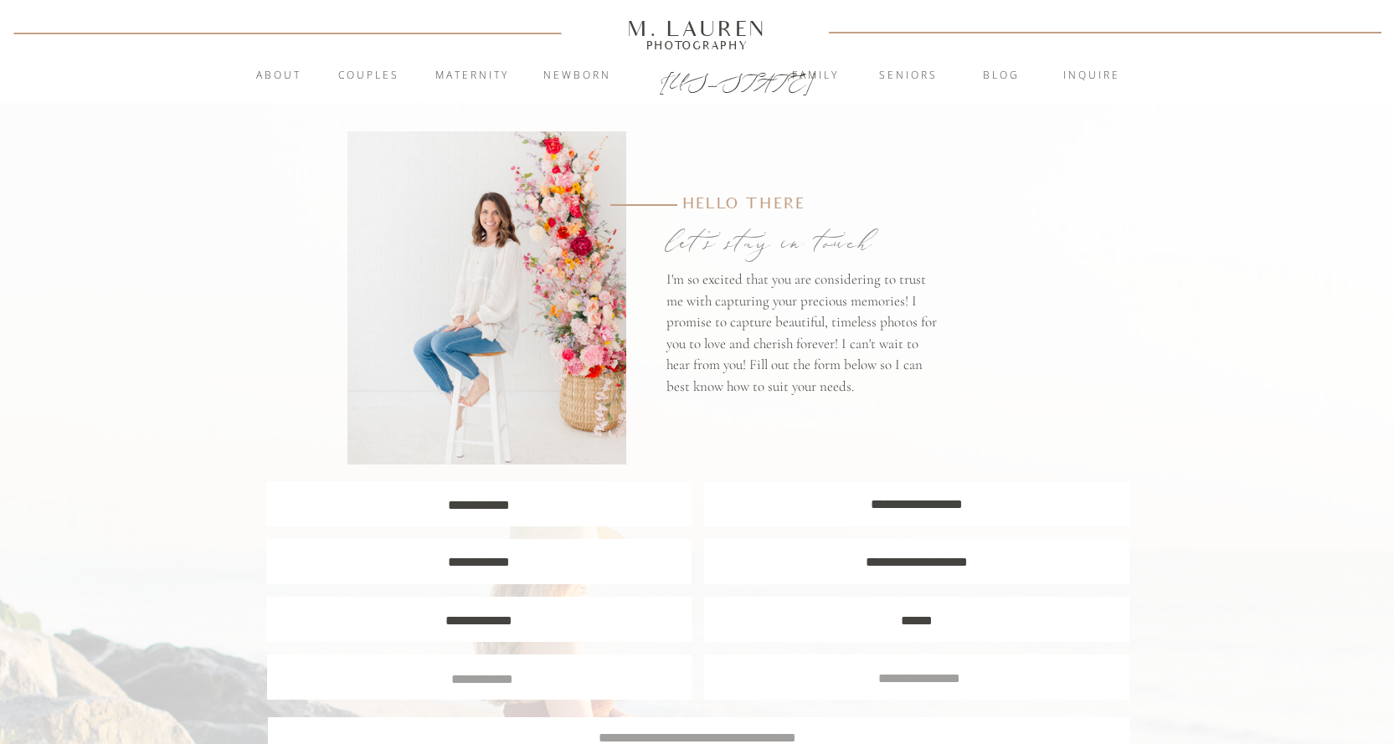
scroll to position [418, 0]
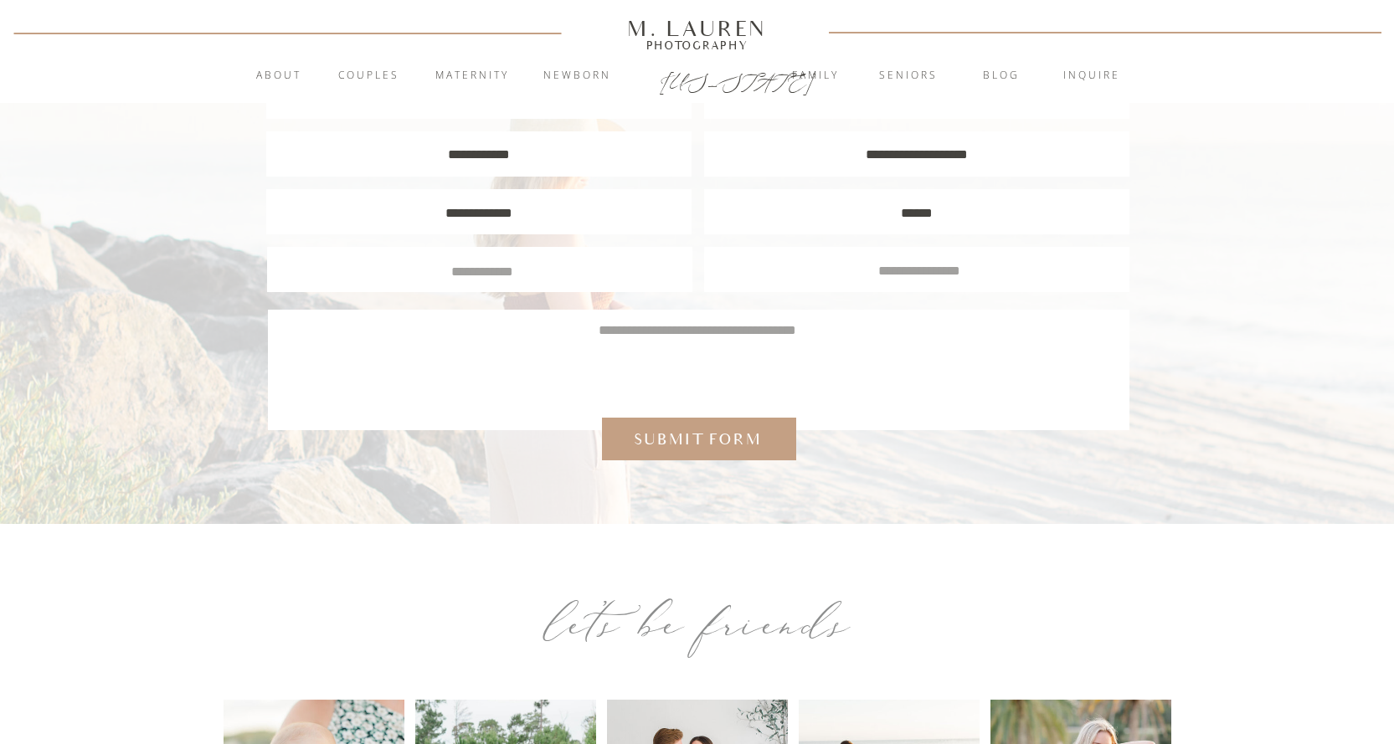
type textarea "******"
click at [476, 272] on textarea at bounding box center [482, 269] width 399 height 15
type textarea "******"
click at [912, 279] on div at bounding box center [916, 269] width 425 height 45
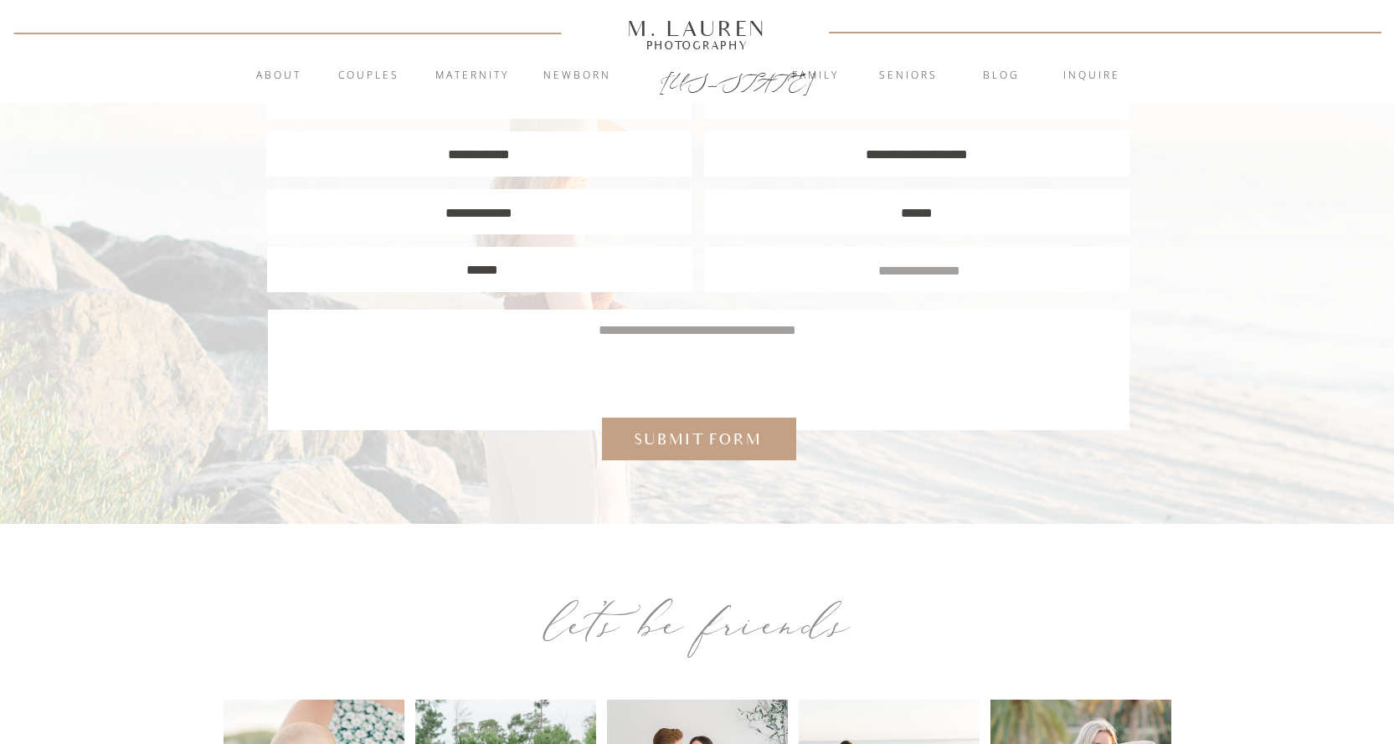
click at [909, 272] on textarea at bounding box center [919, 268] width 399 height 15
click at [524, 377] on textarea at bounding box center [697, 361] width 812 height 80
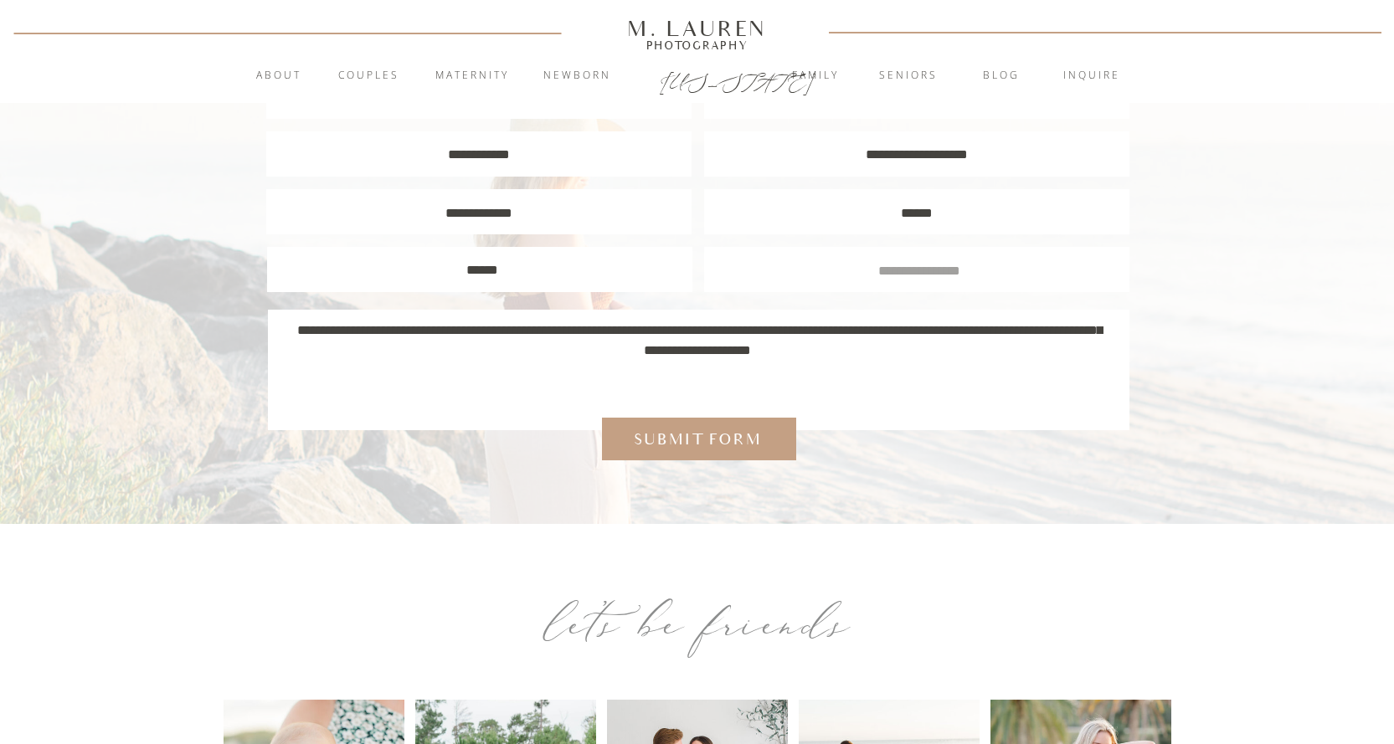
drag, startPoint x: 392, startPoint y: 335, endPoint x: 348, endPoint y: 338, distance: 43.7
click at [348, 338] on textarea "**********" at bounding box center [697, 361] width 812 height 80
click at [802, 376] on textarea "**********" at bounding box center [697, 361] width 812 height 80
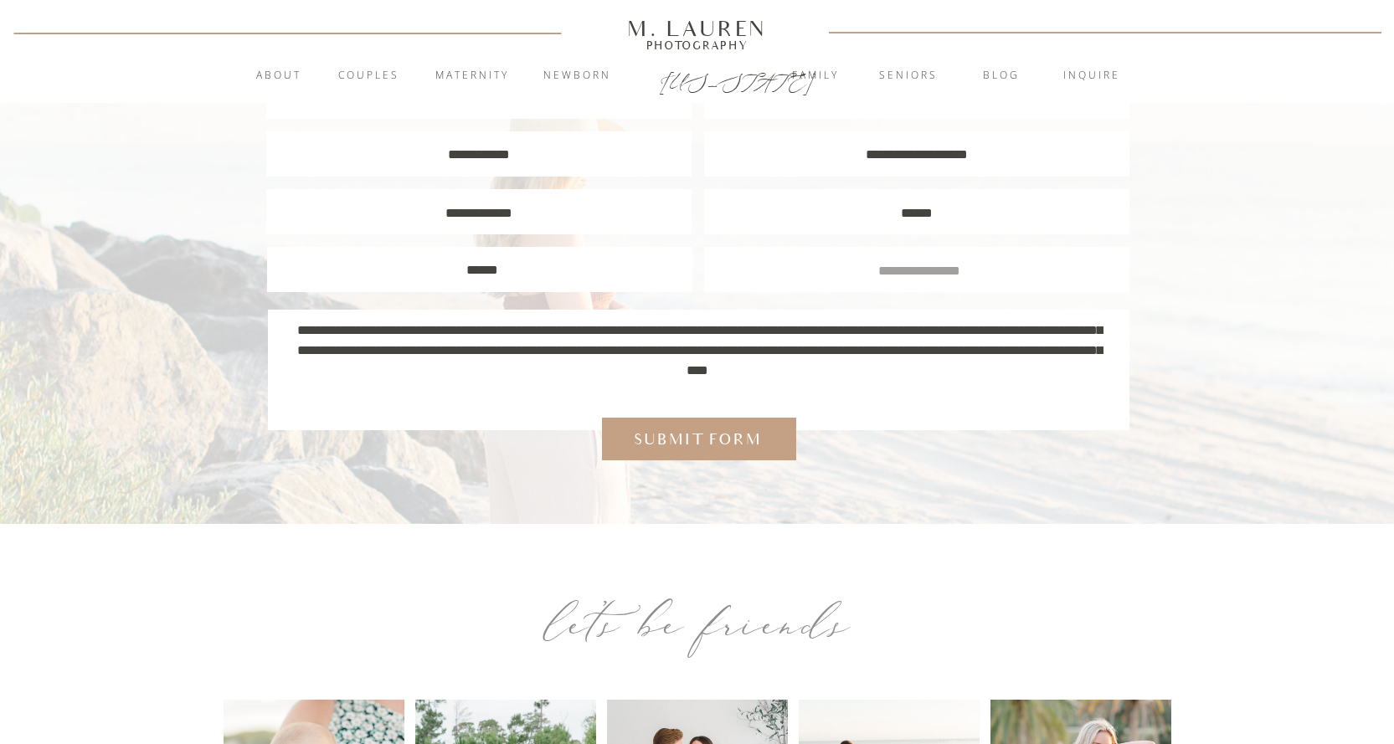
scroll to position [18, 0]
click at [665, 351] on textarea "**********" at bounding box center [697, 361] width 812 height 80
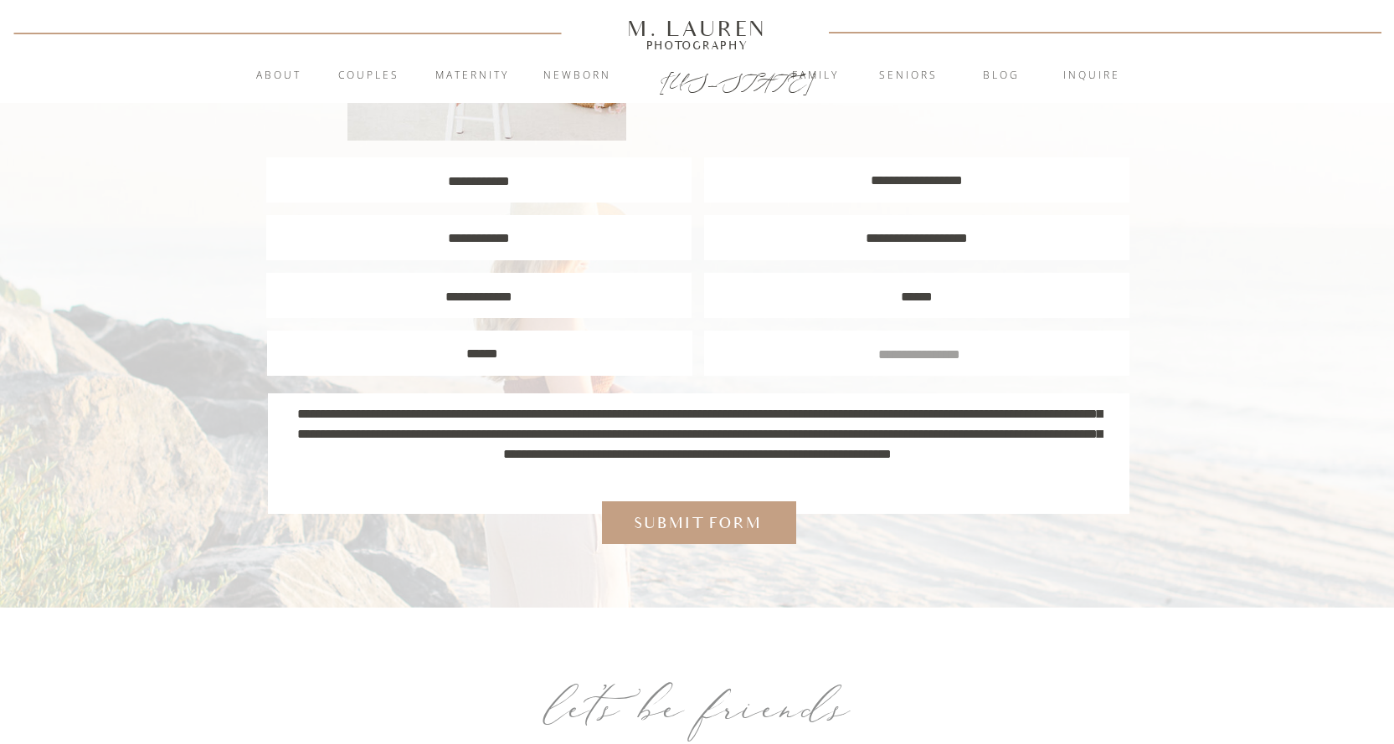
scroll to position [2, 0]
click at [338, 418] on textarea "**********" at bounding box center [697, 444] width 812 height 80
type textarea "**********"
click at [730, 531] on div "Submit form" at bounding box center [697, 523] width 143 height 22
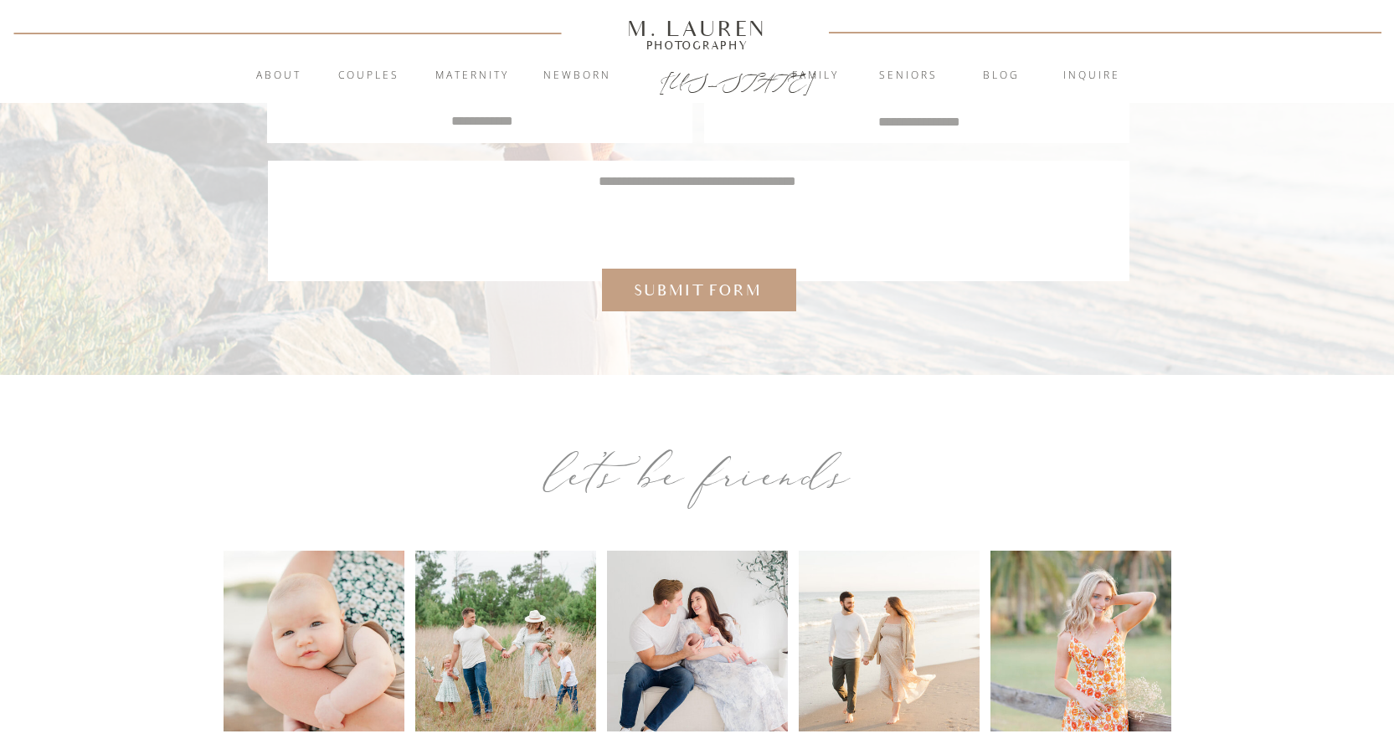
scroll to position [804, 0]
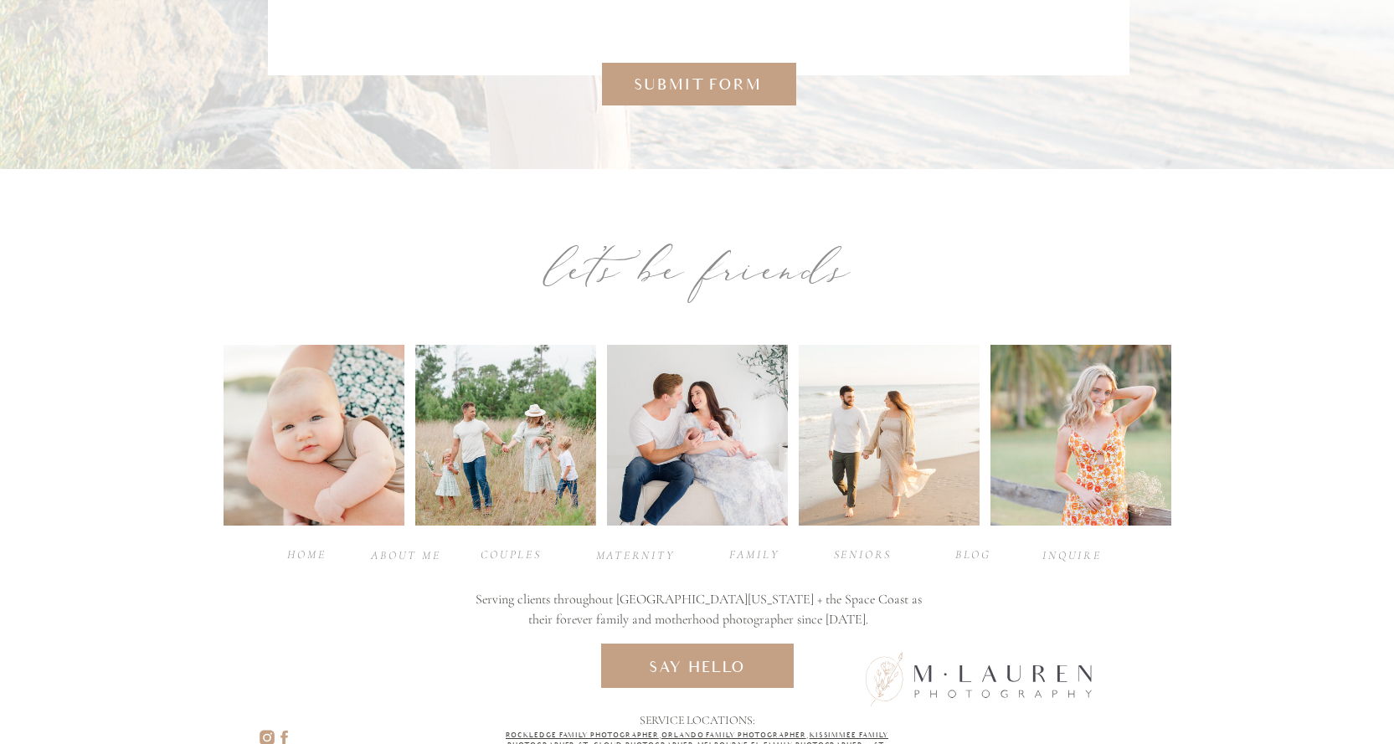
scroll to position [3724, 0]
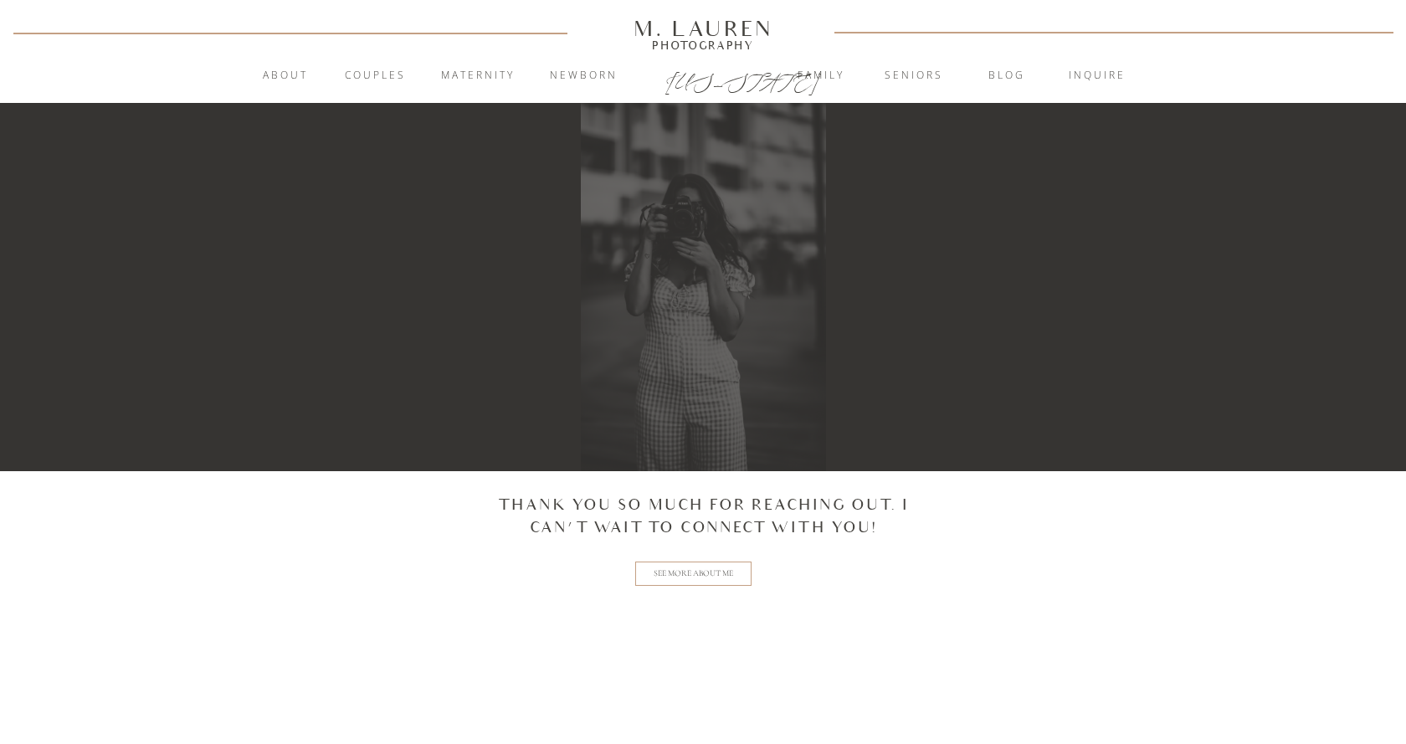
click at [705, 571] on h2 "See more about me" at bounding box center [693, 573] width 83 height 13
